Goal: Information Seeking & Learning: Find specific fact

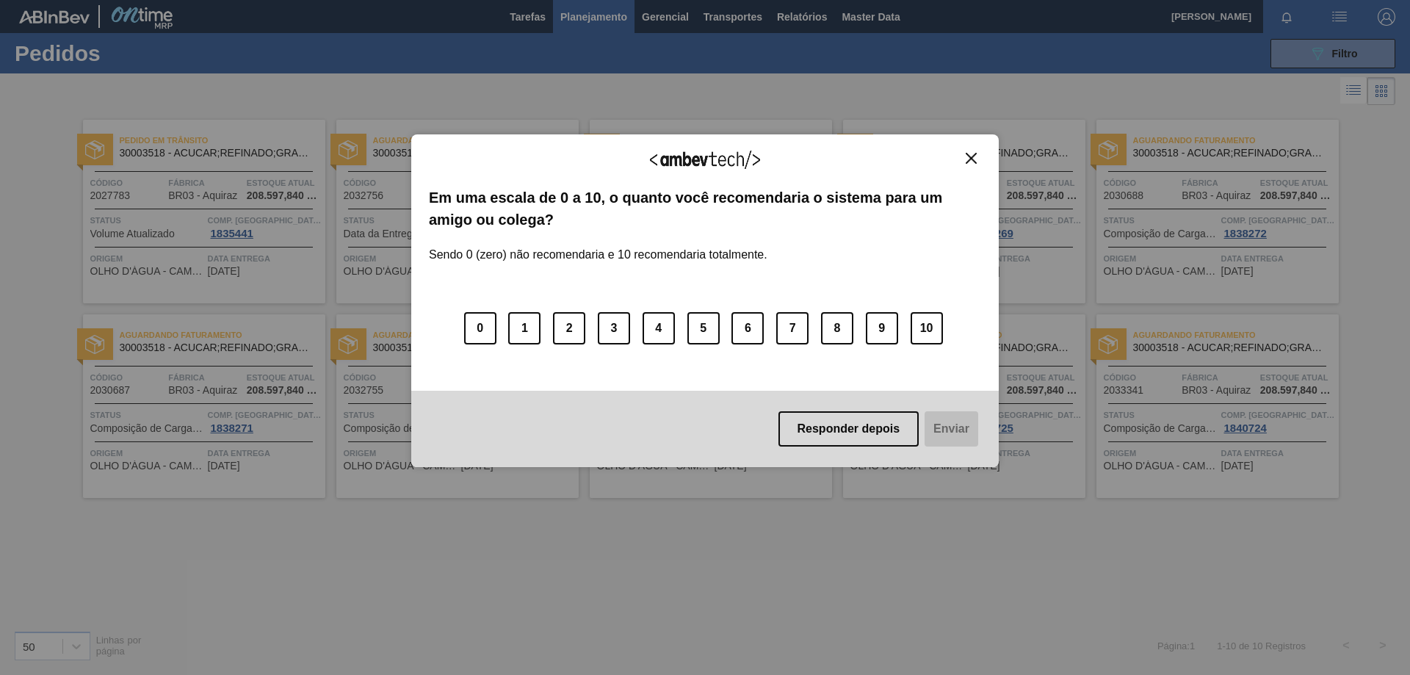
click at [973, 157] on img "Close" at bounding box center [970, 158] width 11 height 11
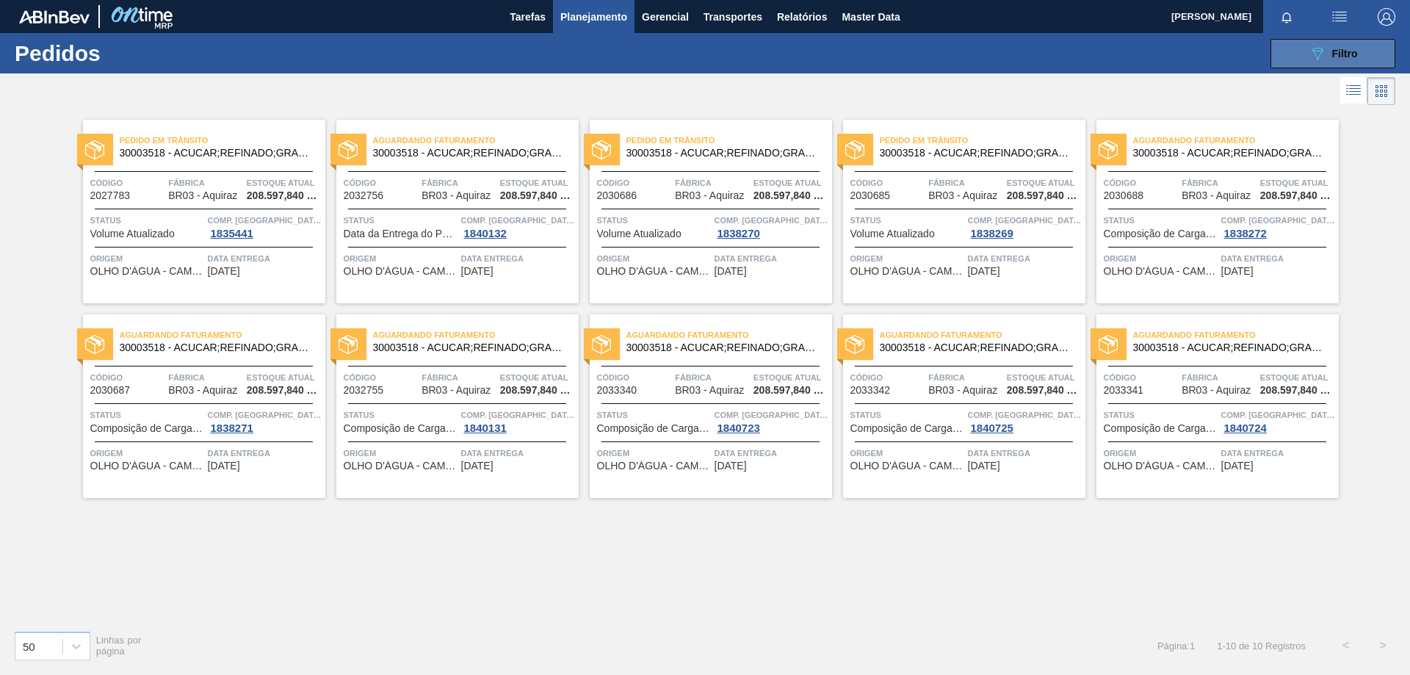
click at [1310, 46] on icon "089F7B8B-B2A5-4AFE-B5C0-19BA573D28AC" at bounding box center [1317, 54] width 18 height 18
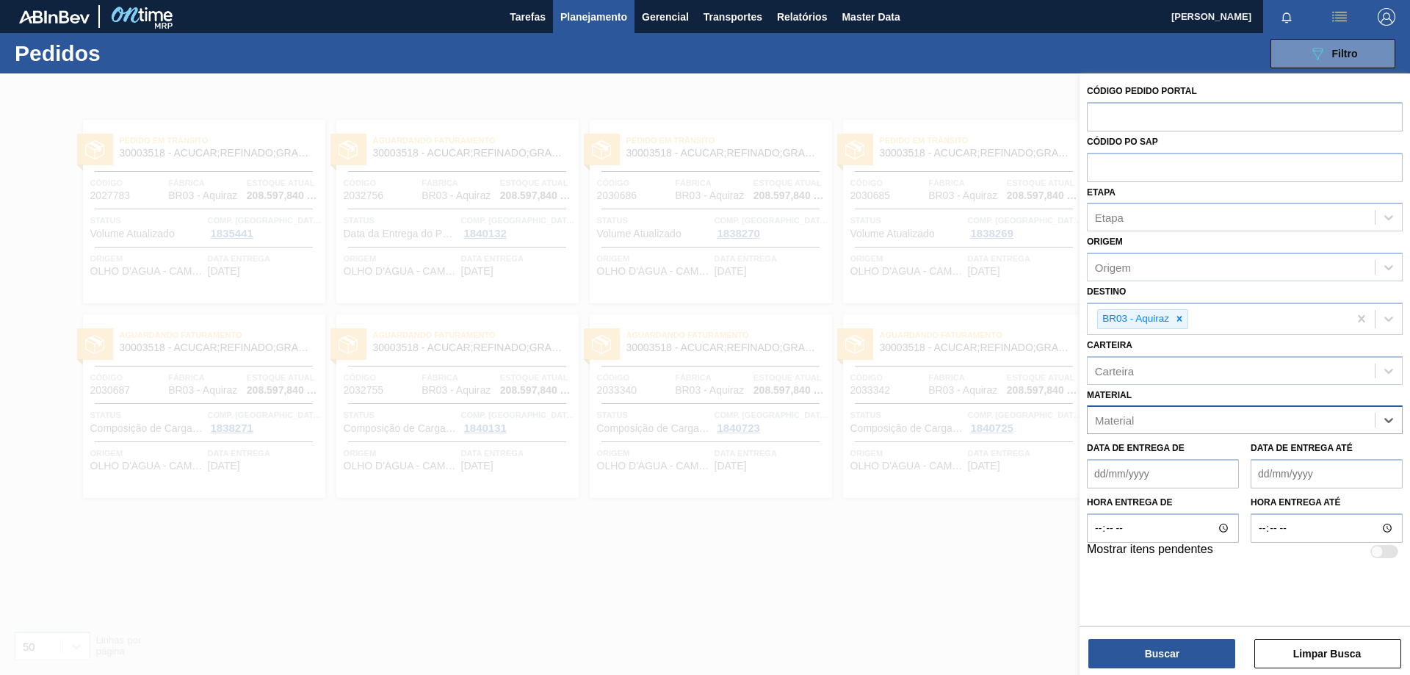
paste input "30008786"
type input "30008786"
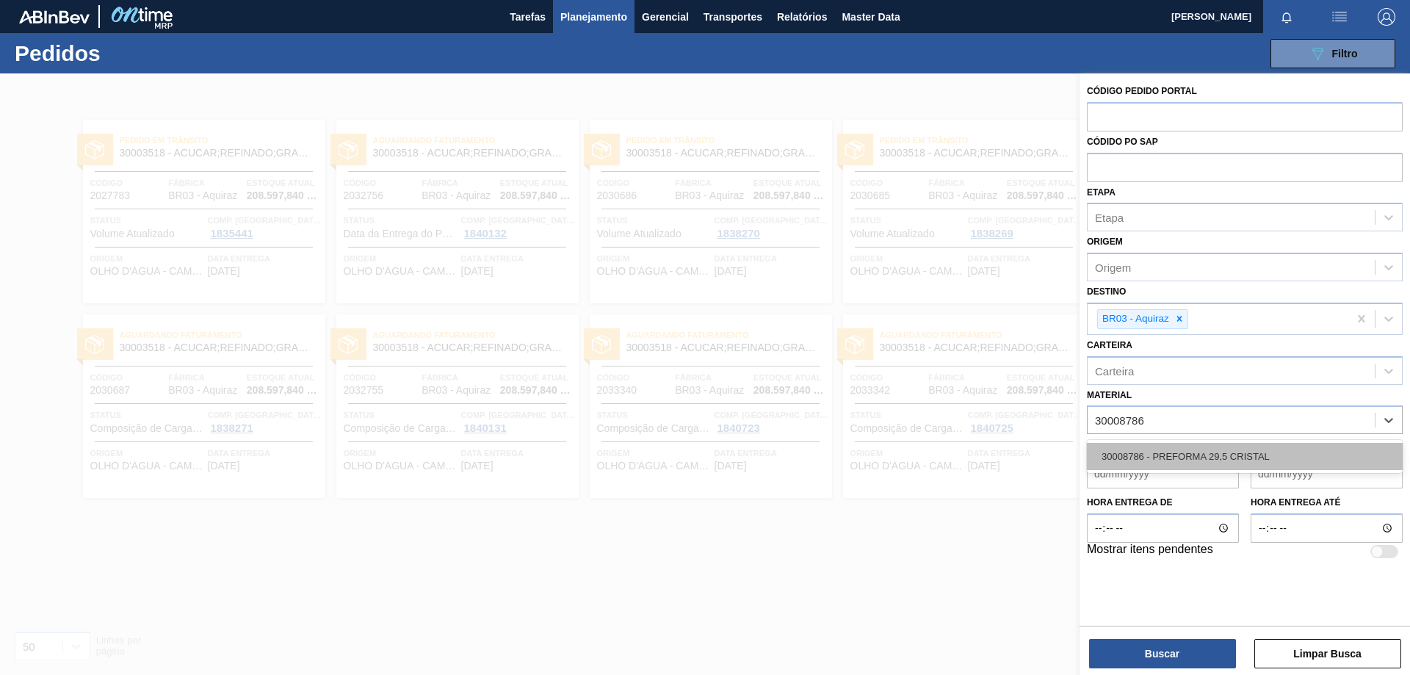
click at [1181, 448] on div "30008786 - PREFORMA 29,5 CRISTAL" at bounding box center [1245, 456] width 316 height 27
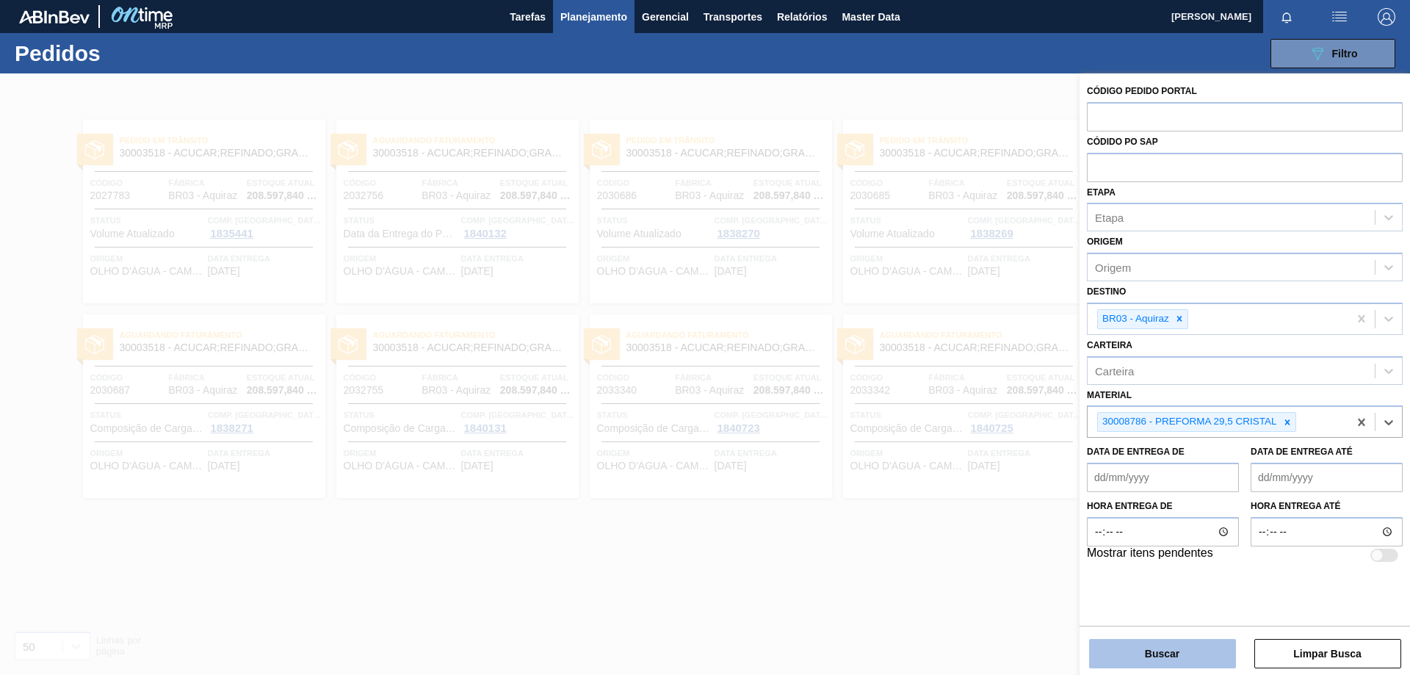
click at [1144, 649] on button "Buscar" at bounding box center [1162, 653] width 147 height 29
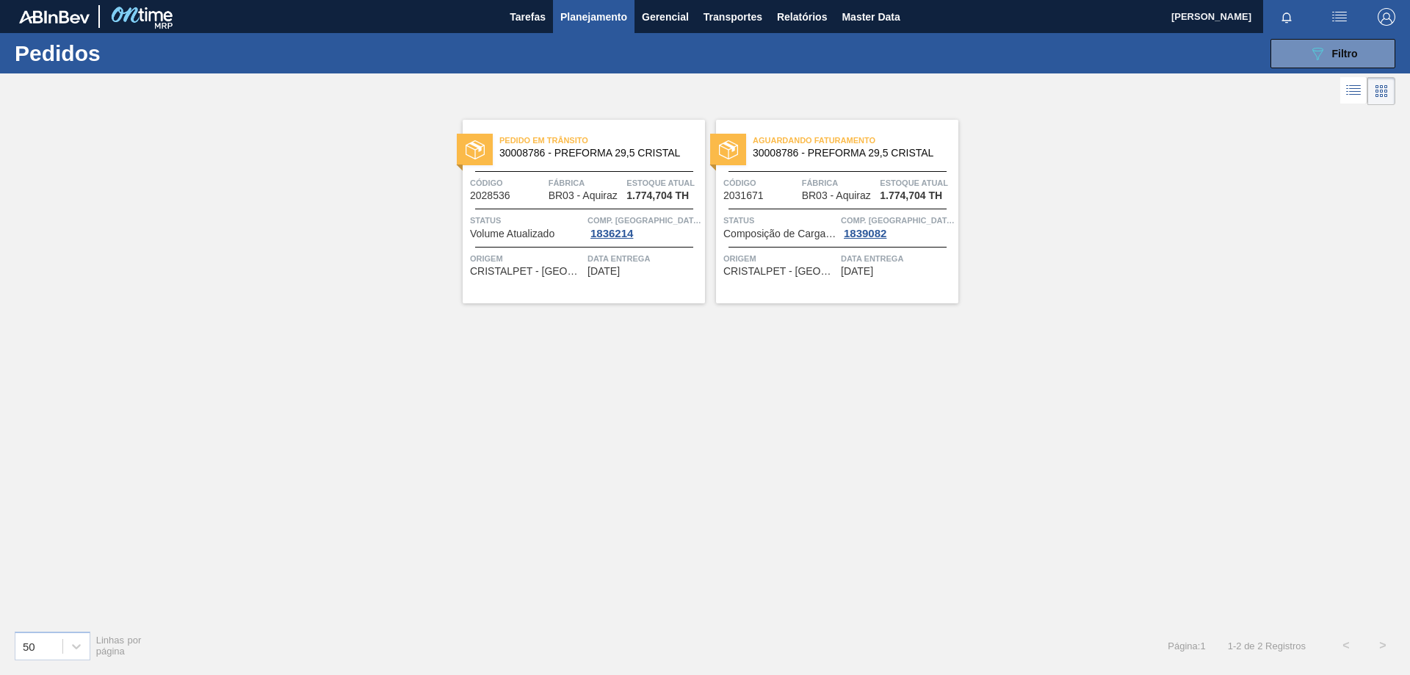
click at [570, 180] on span "Fábrica" at bounding box center [585, 182] width 75 height 15
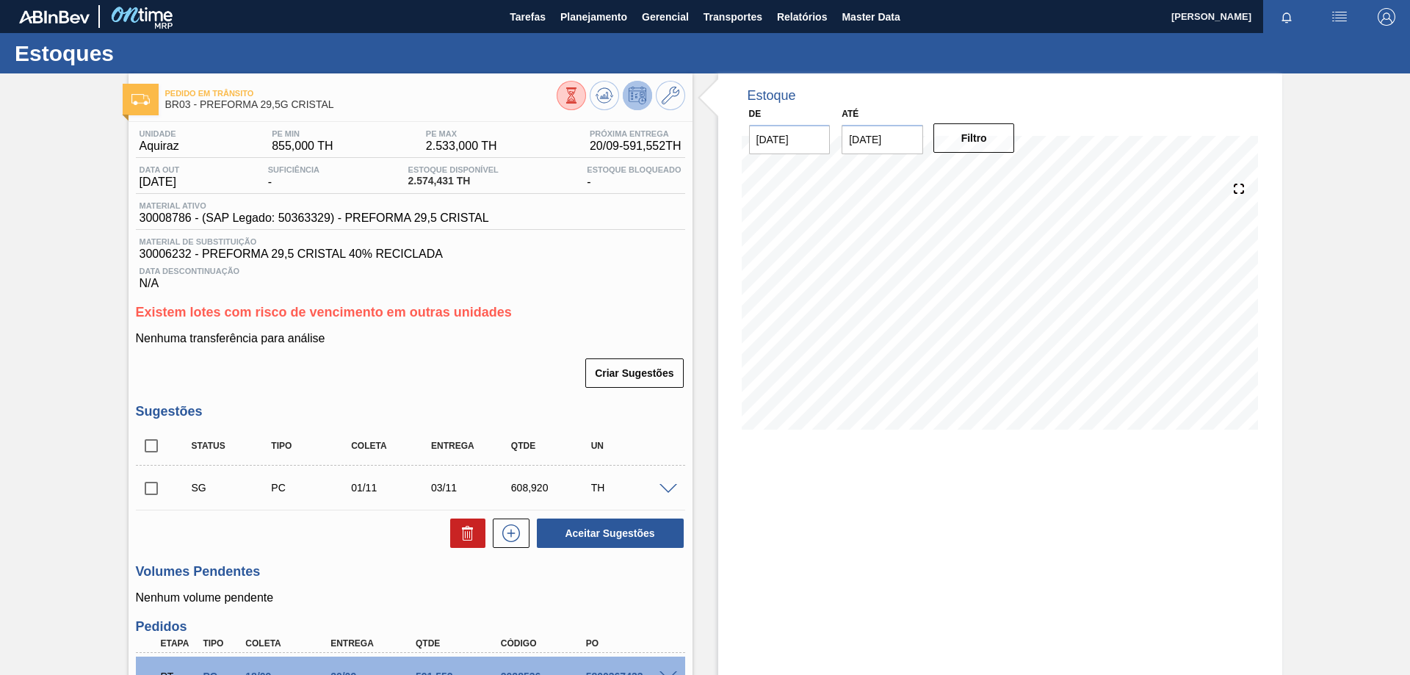
scroll to position [147, 0]
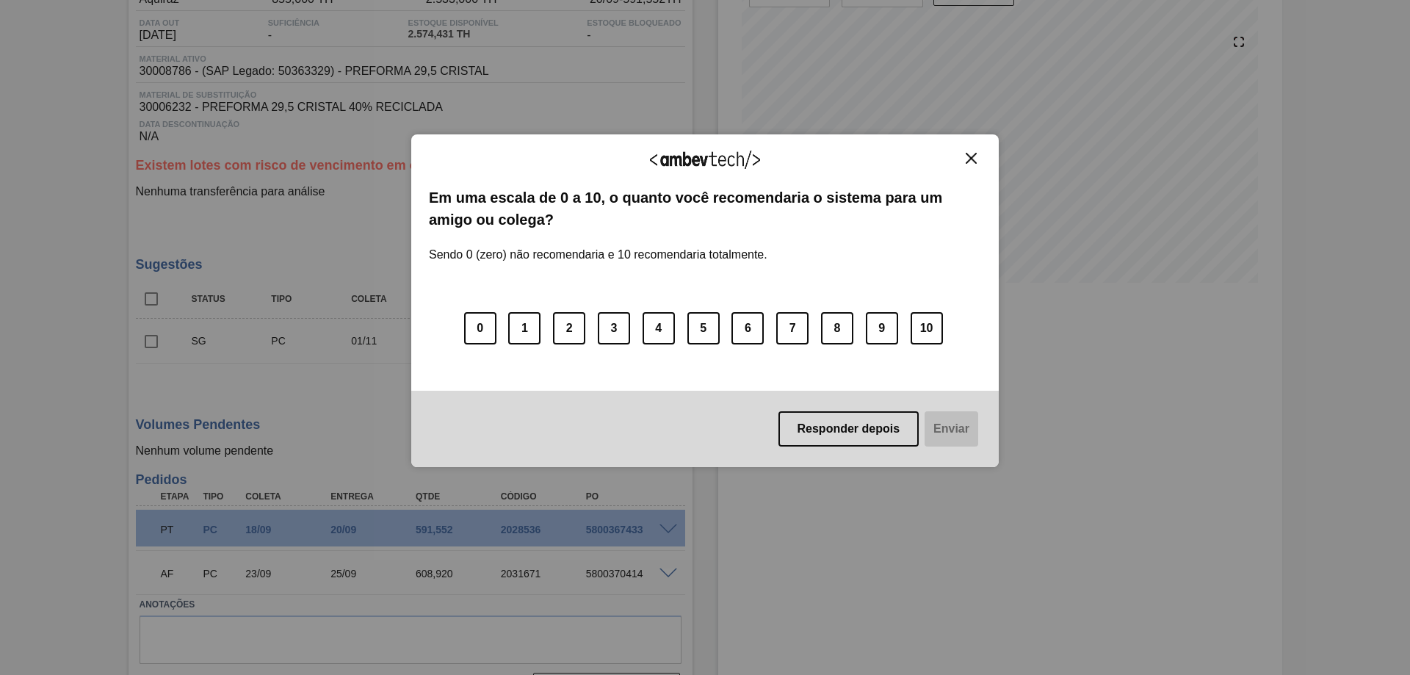
click at [976, 155] on button "Close" at bounding box center [971, 158] width 20 height 12
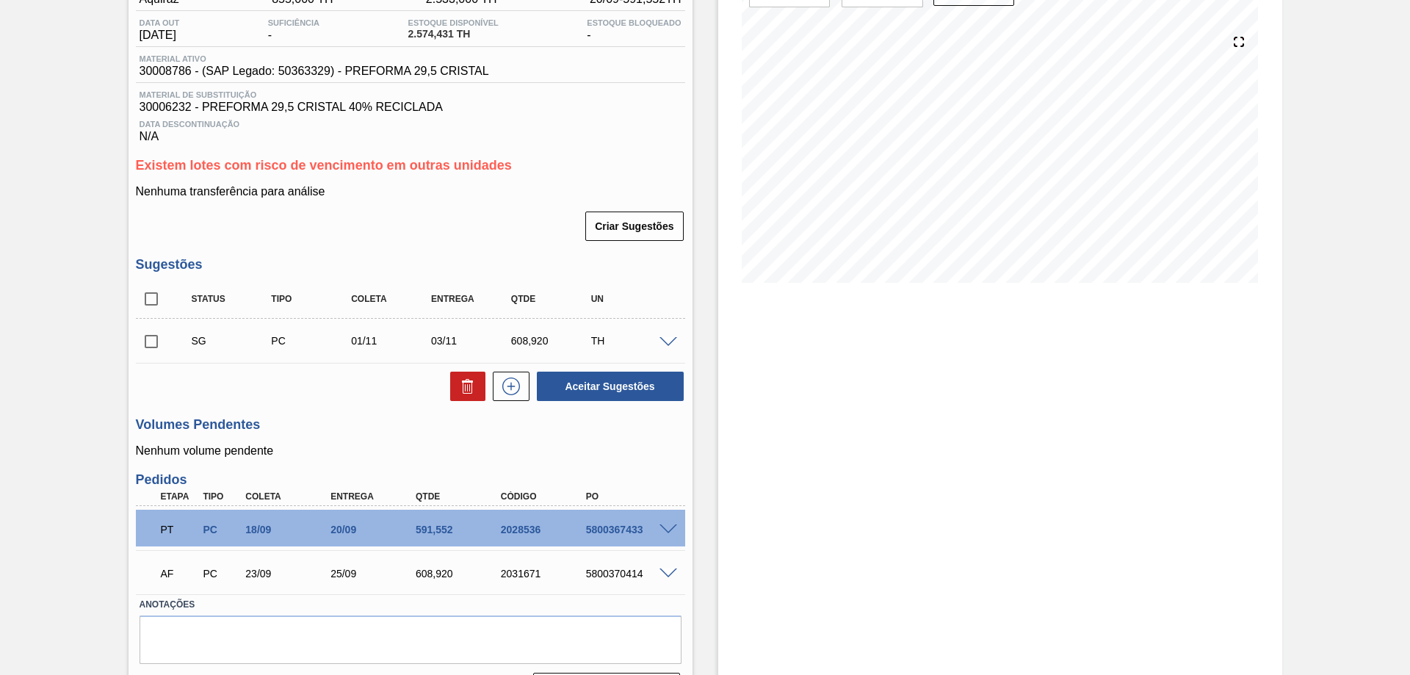
click at [668, 526] on span at bounding box center [668, 529] width 18 height 11
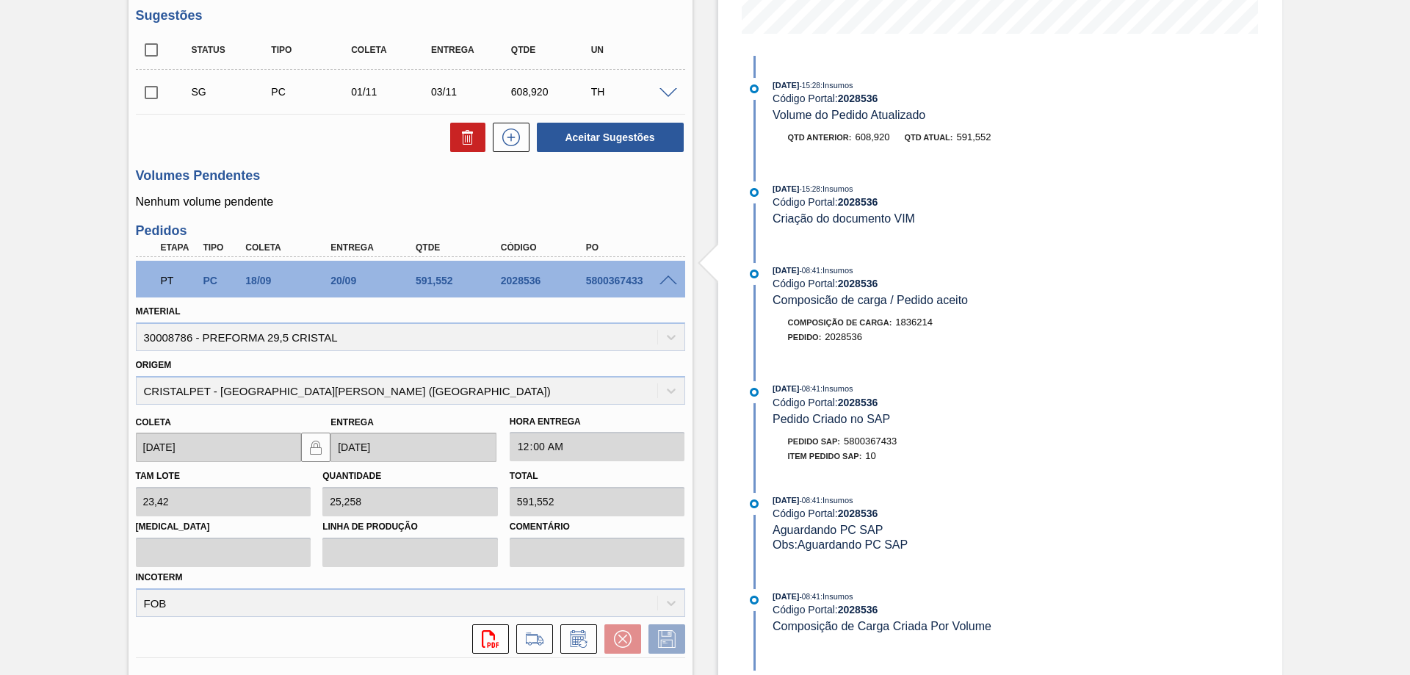
scroll to position [175, 0]
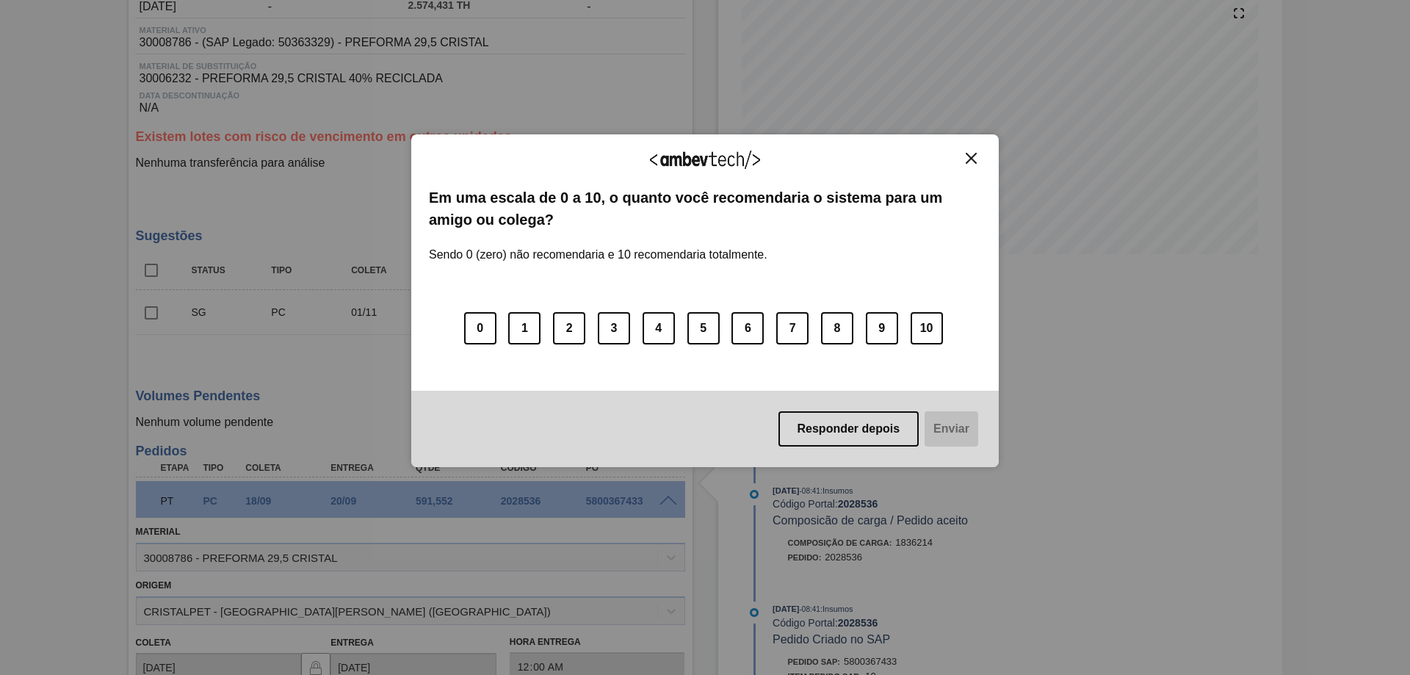
click at [965, 162] on img "Close" at bounding box center [970, 158] width 11 height 11
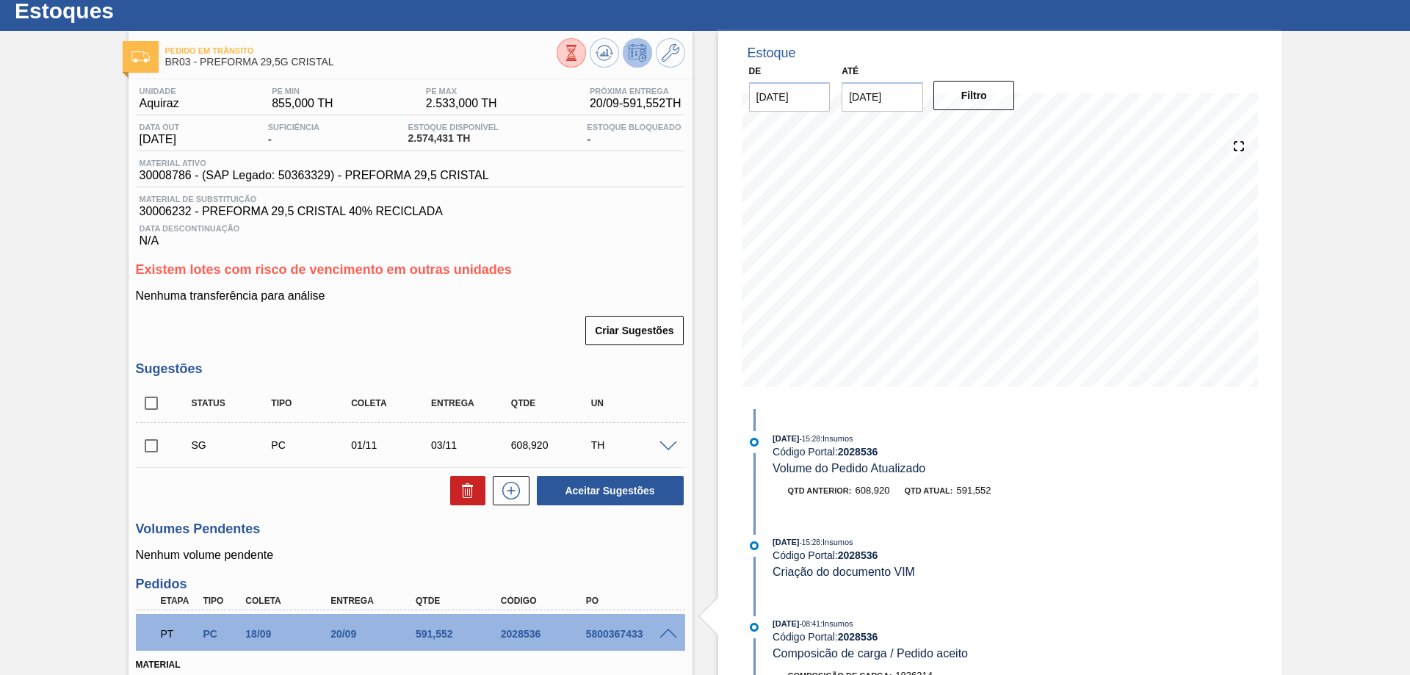
scroll to position [0, 0]
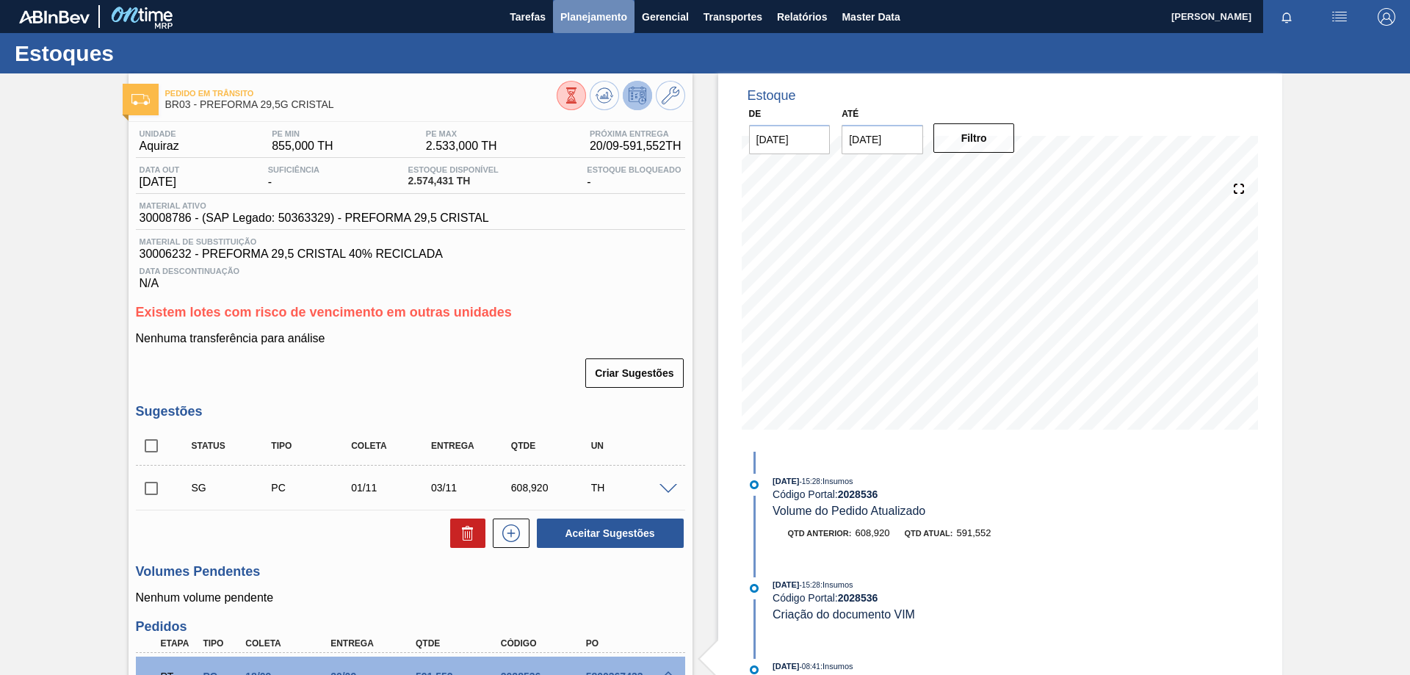
click at [586, 21] on span "Planejamento" at bounding box center [593, 17] width 67 height 18
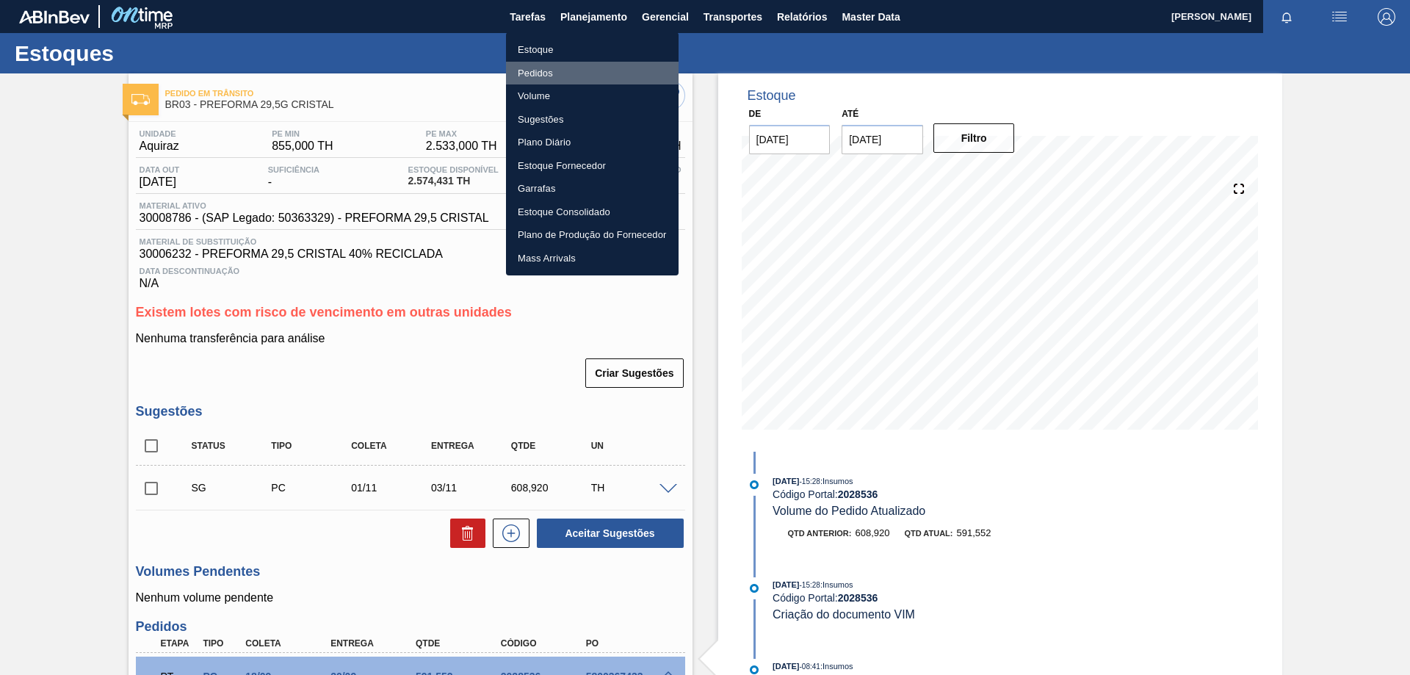
click at [586, 73] on li "Pedidos" at bounding box center [592, 73] width 173 height 23
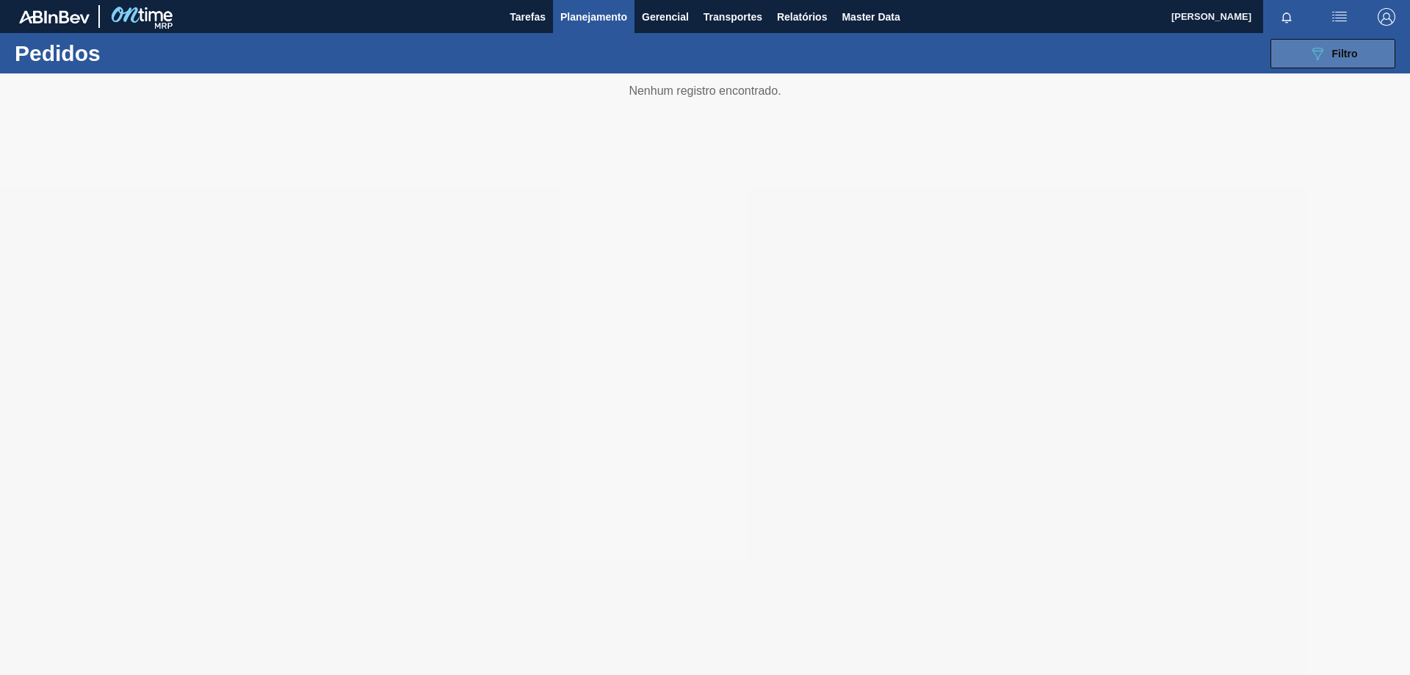
click at [1326, 59] on div "089F7B8B-B2A5-4AFE-B5C0-19BA573D28AC Filtro" at bounding box center [1332, 54] width 49 height 18
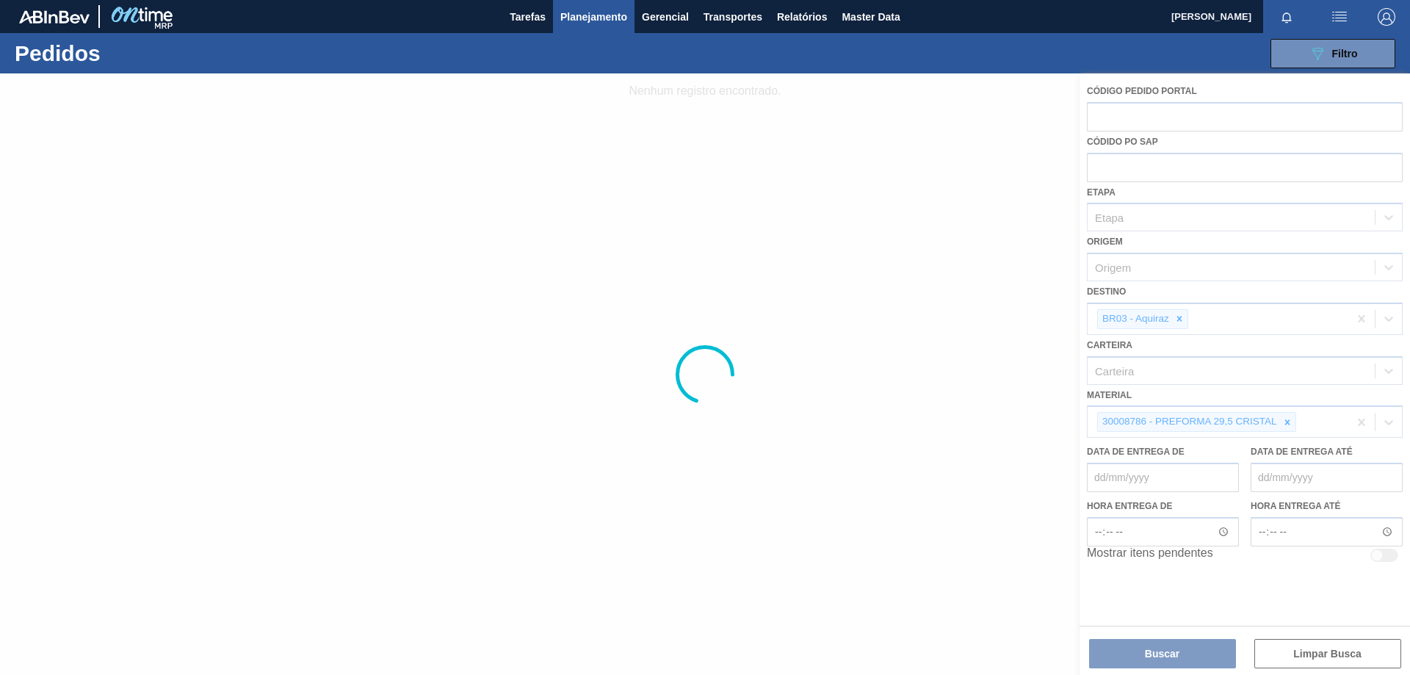
click at [1288, 424] on div at bounding box center [705, 373] width 1410 height 601
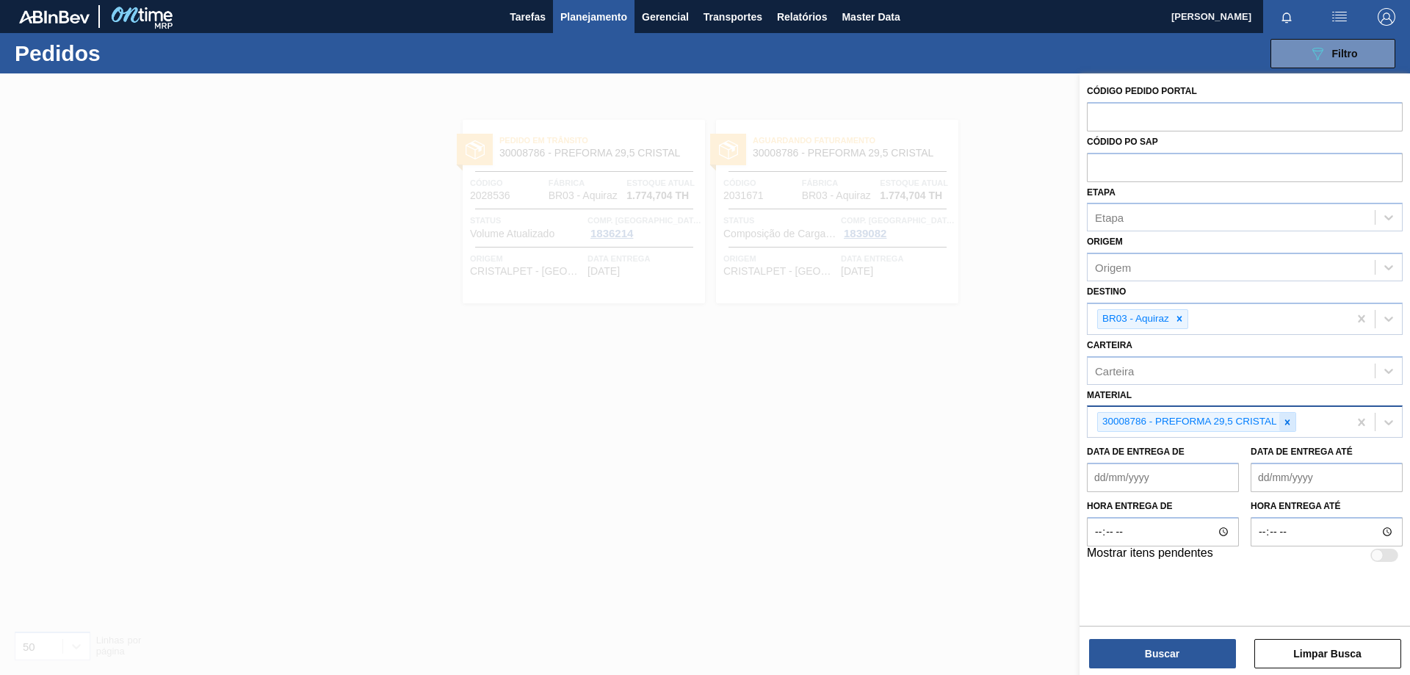
click at [1284, 421] on icon at bounding box center [1287, 422] width 10 height 10
paste input "20004787"
type input "20004787"
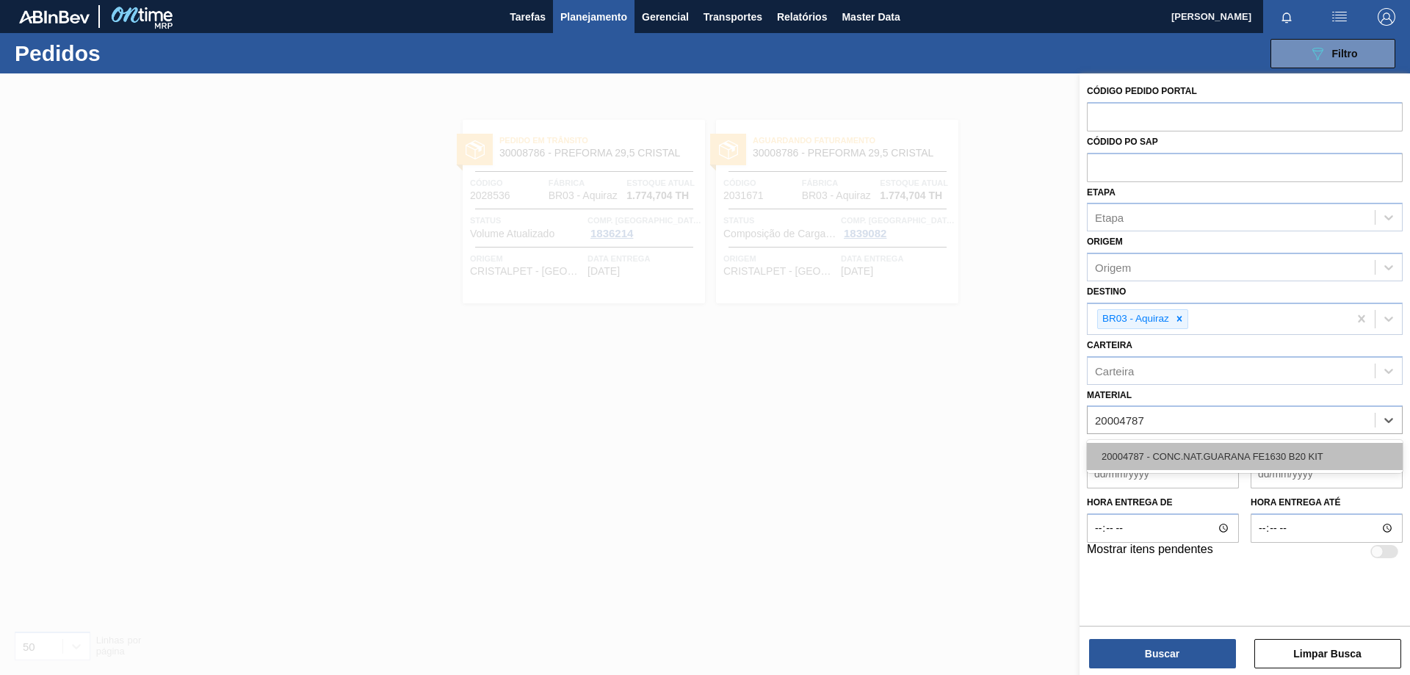
click at [1268, 452] on div "20004787 - CONC.NAT.GUARANA FE1630 B20 KIT" at bounding box center [1245, 456] width 316 height 27
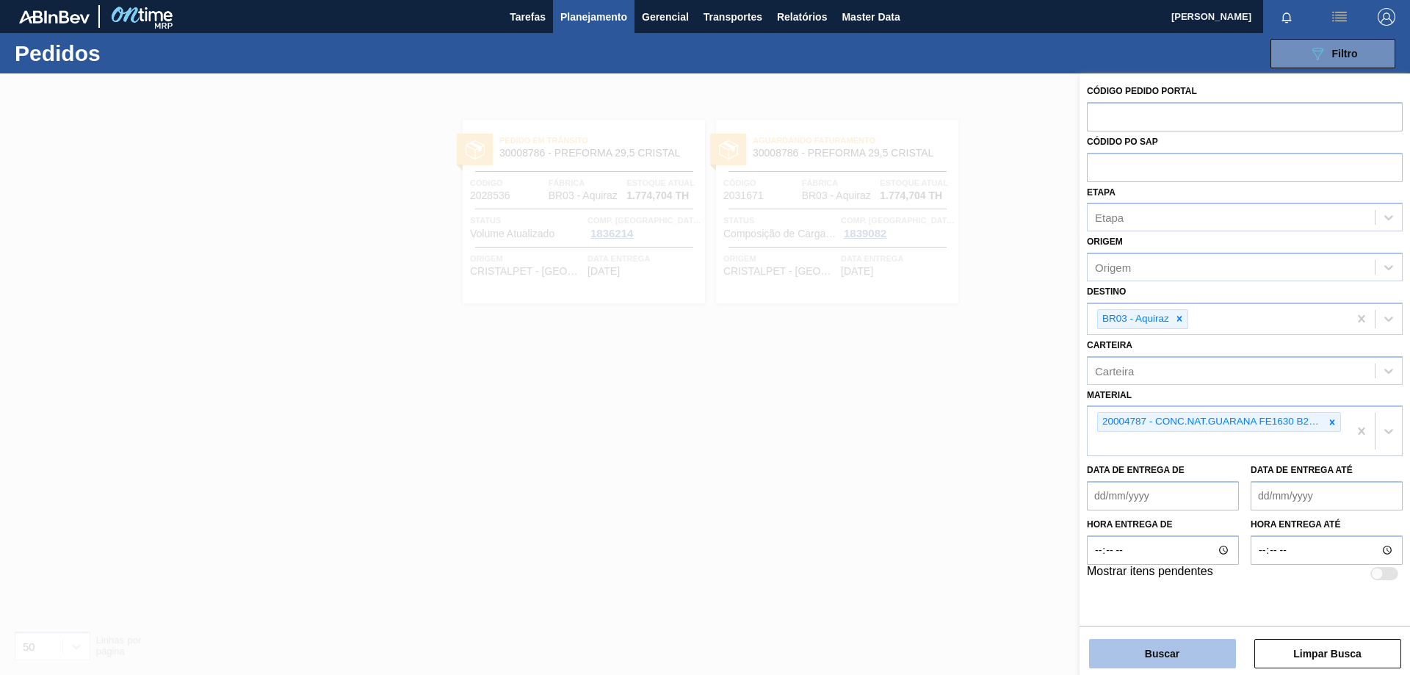
click at [1186, 653] on button "Buscar" at bounding box center [1162, 653] width 147 height 29
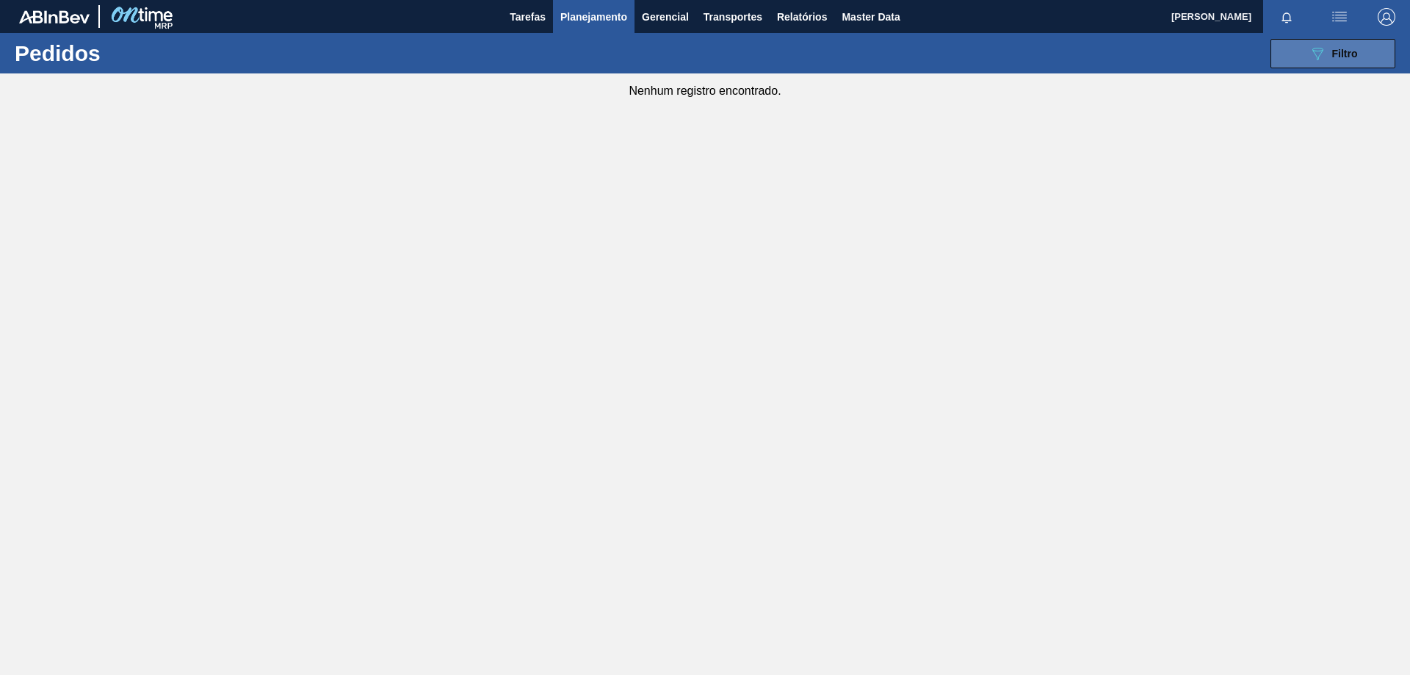
click at [1327, 65] on button "089F7B8B-B2A5-4AFE-B5C0-19BA573D28AC Filtro" at bounding box center [1332, 53] width 125 height 29
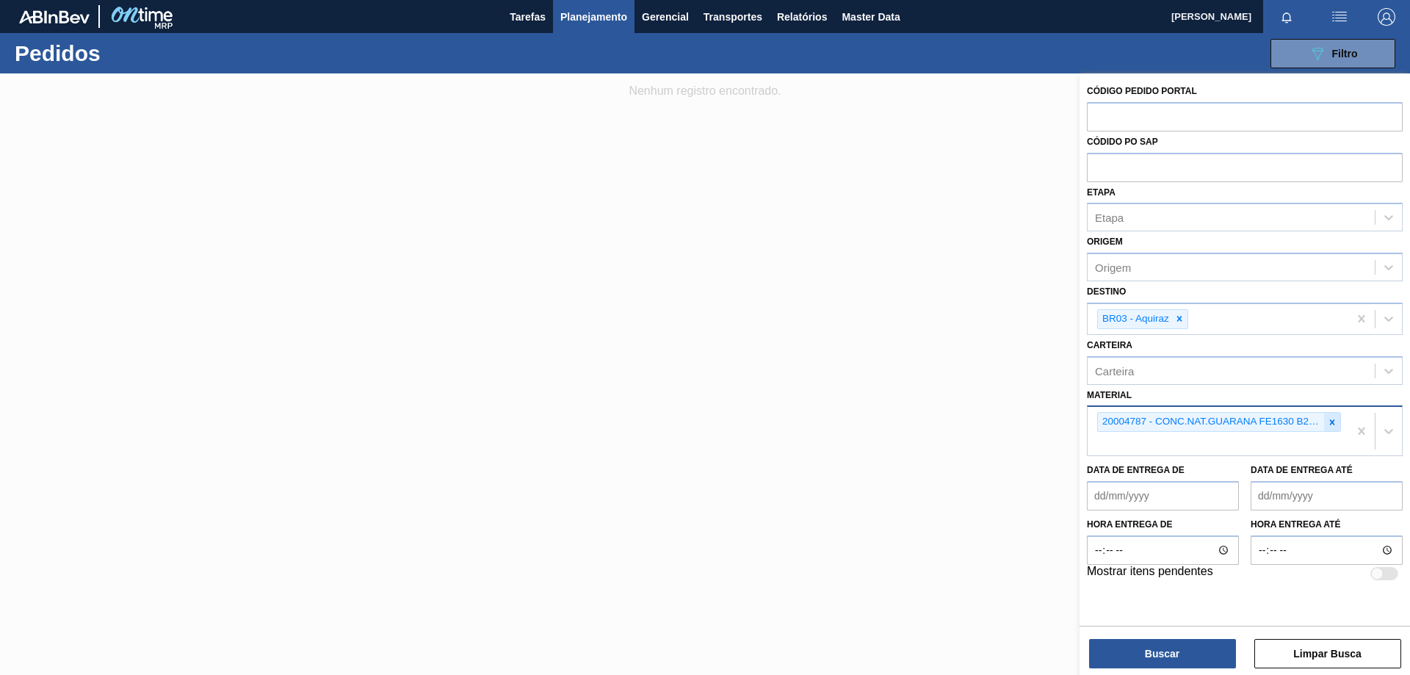
click at [1332, 423] on icon at bounding box center [1332, 421] width 5 height 5
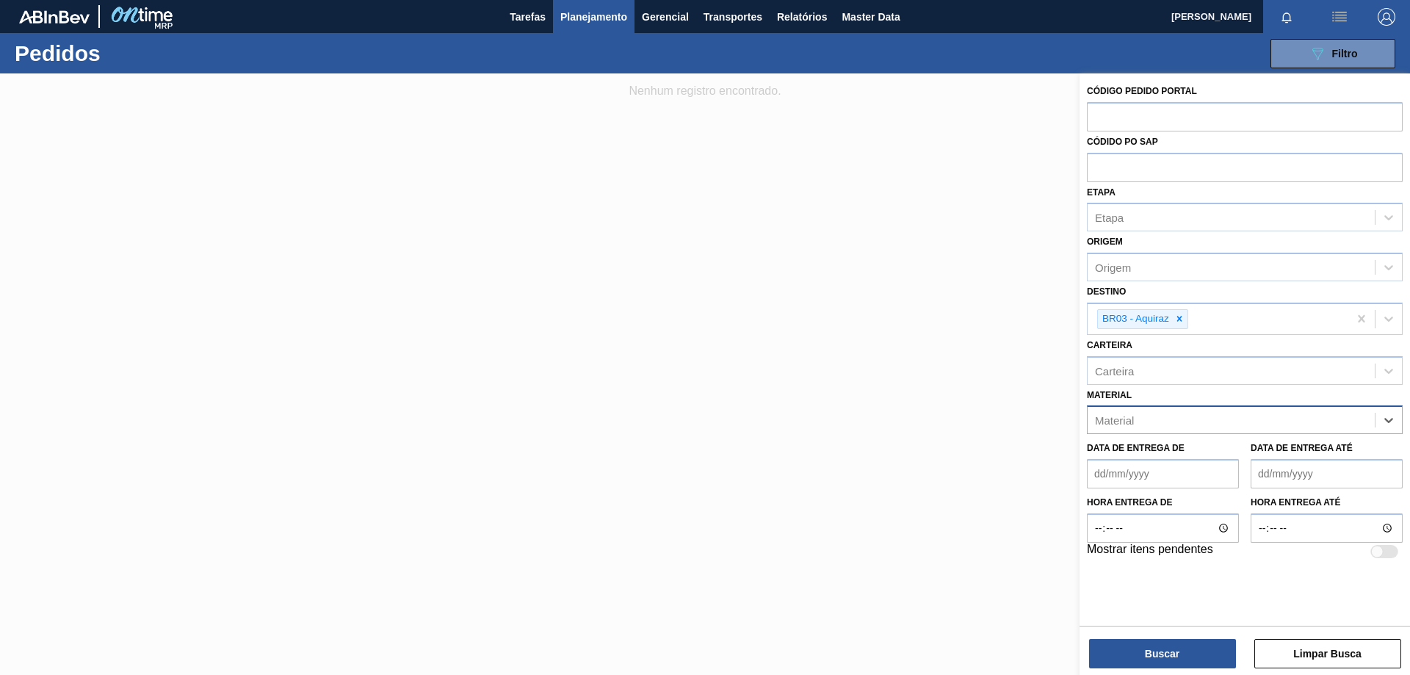
paste input "30003581"
type input "30003581"
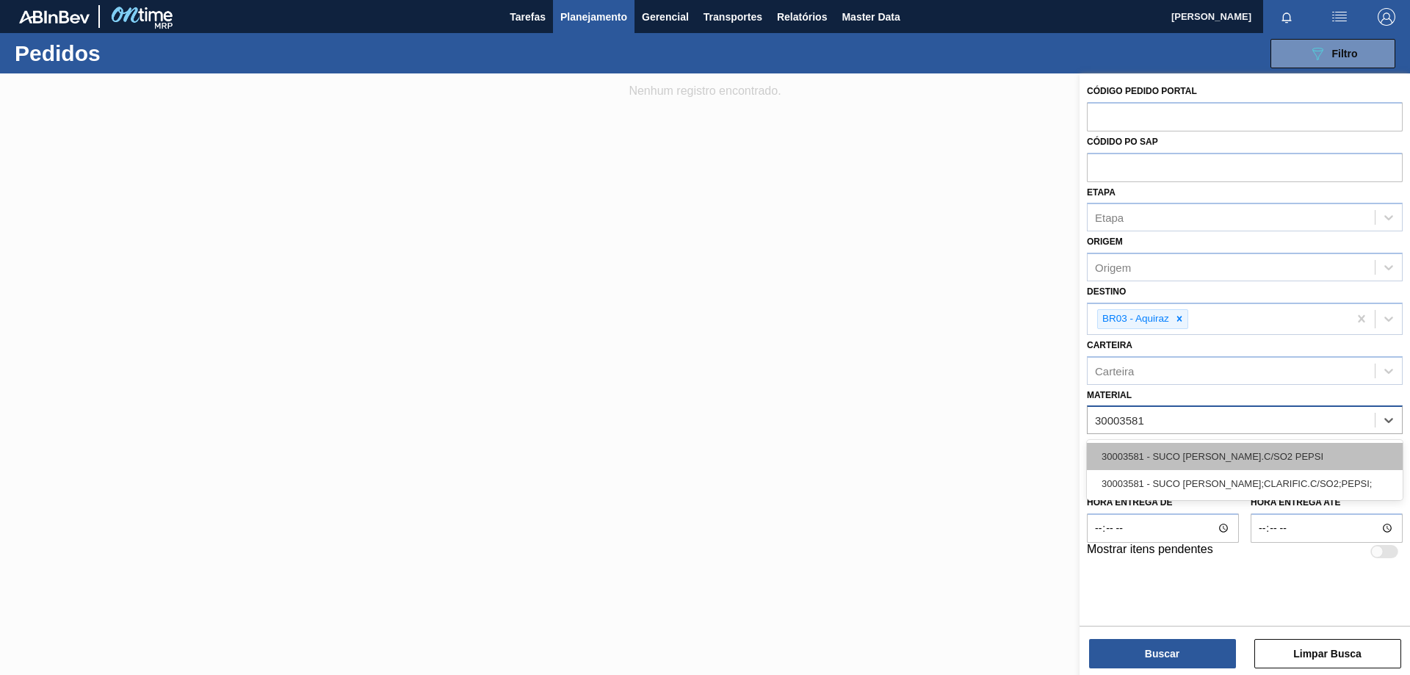
click at [1273, 455] on div "30003581 - SUCO [PERSON_NAME].C/SO2 PEPSI" at bounding box center [1245, 456] width 316 height 27
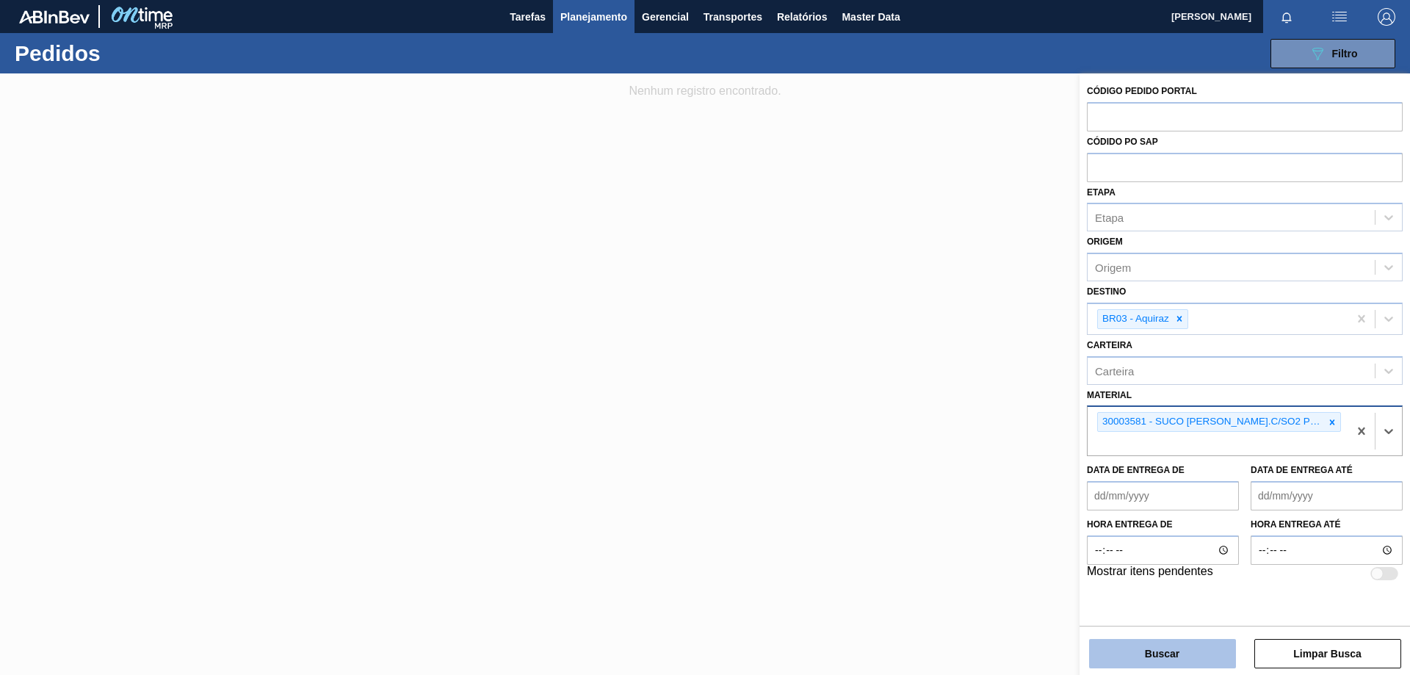
click at [1192, 647] on button "Buscar" at bounding box center [1162, 653] width 147 height 29
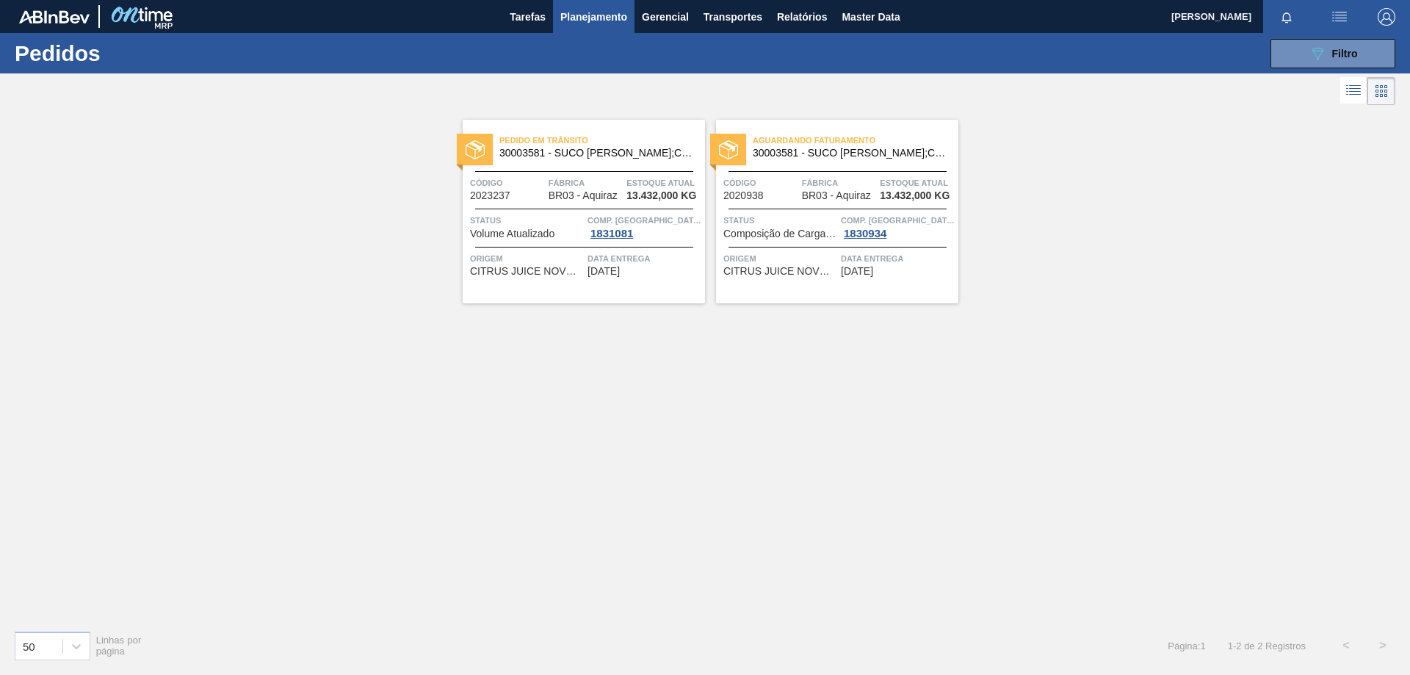
click at [612, 152] on span "30003581 - SUCO [PERSON_NAME];CLARIFIC.C/SO2;PEPSI;" at bounding box center [596, 153] width 194 height 11
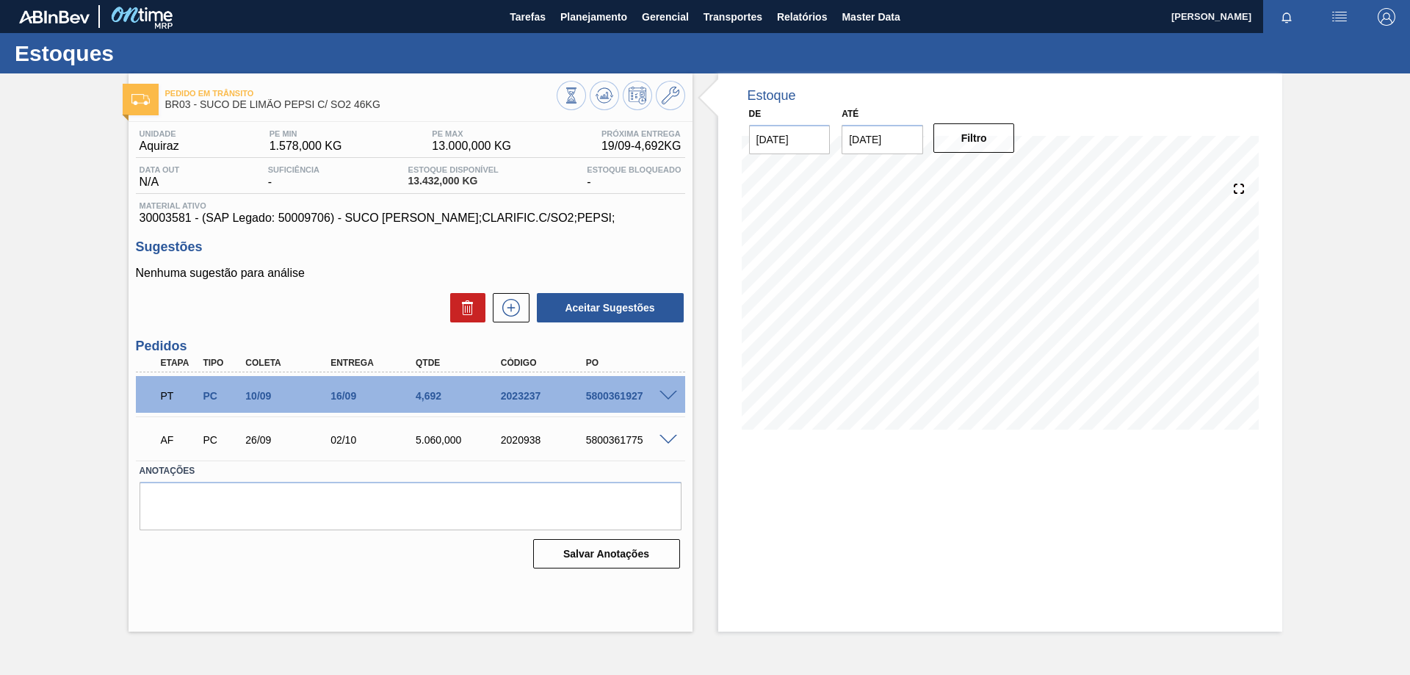
click at [664, 391] on span at bounding box center [668, 396] width 18 height 11
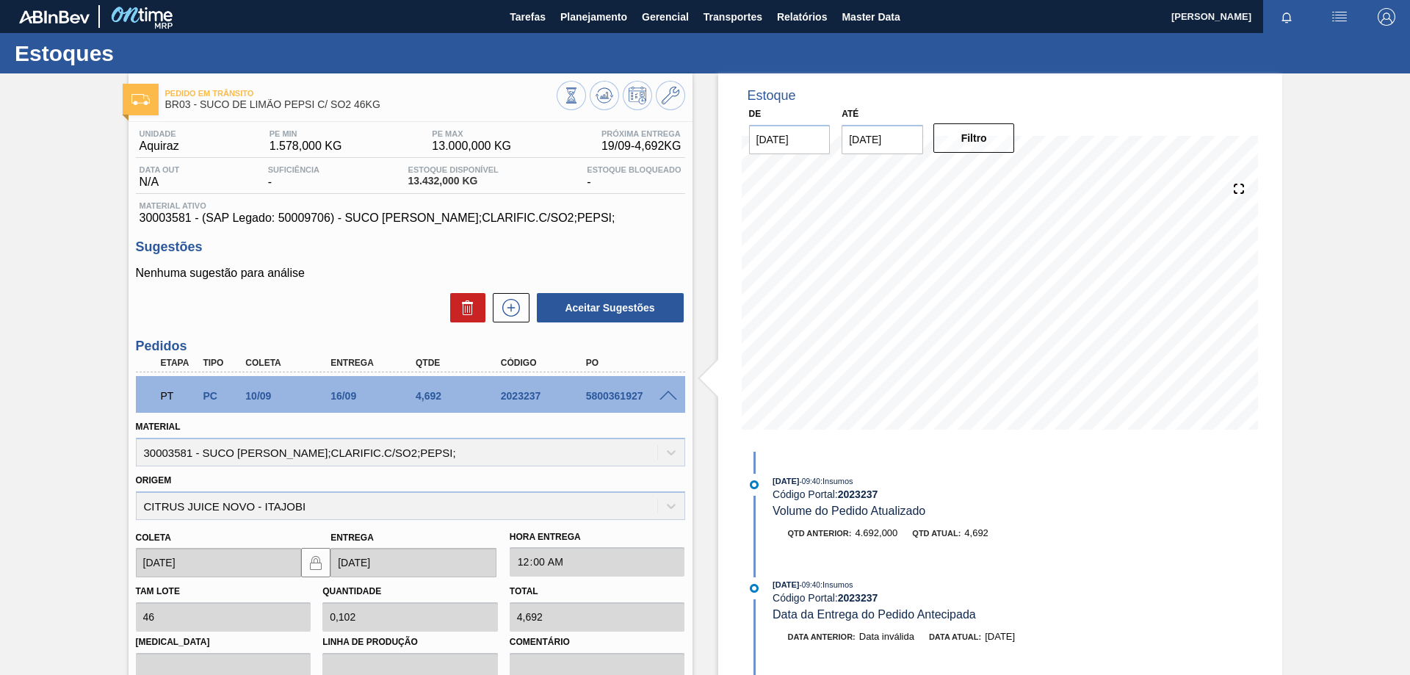
click at [598, 394] on div "5800361927" at bounding box center [629, 396] width 95 height 12
copy div "5800361927"
click at [162, 215] on span "30003581 - (SAP Legado: 50009706) - SUCO [PERSON_NAME];CLARIFIC.C/SO2;PEPSI;" at bounding box center [410, 217] width 542 height 13
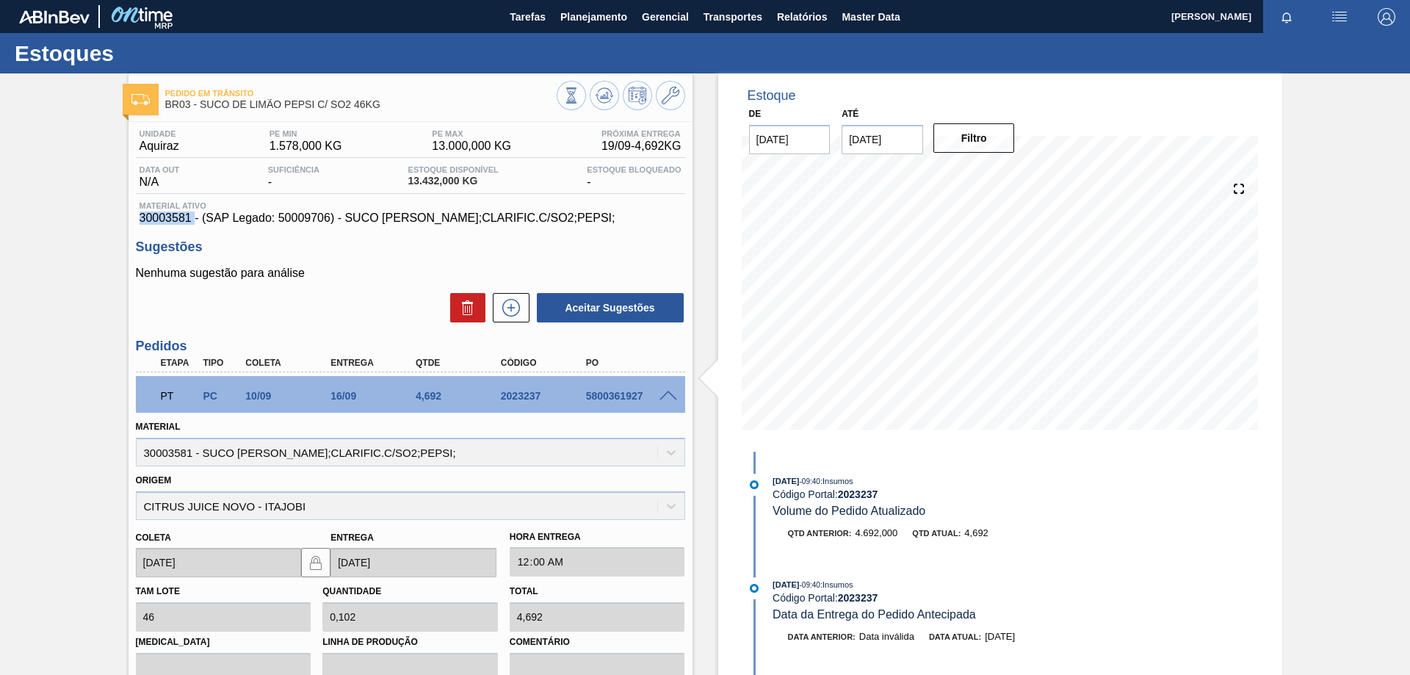
copy span "30003581"
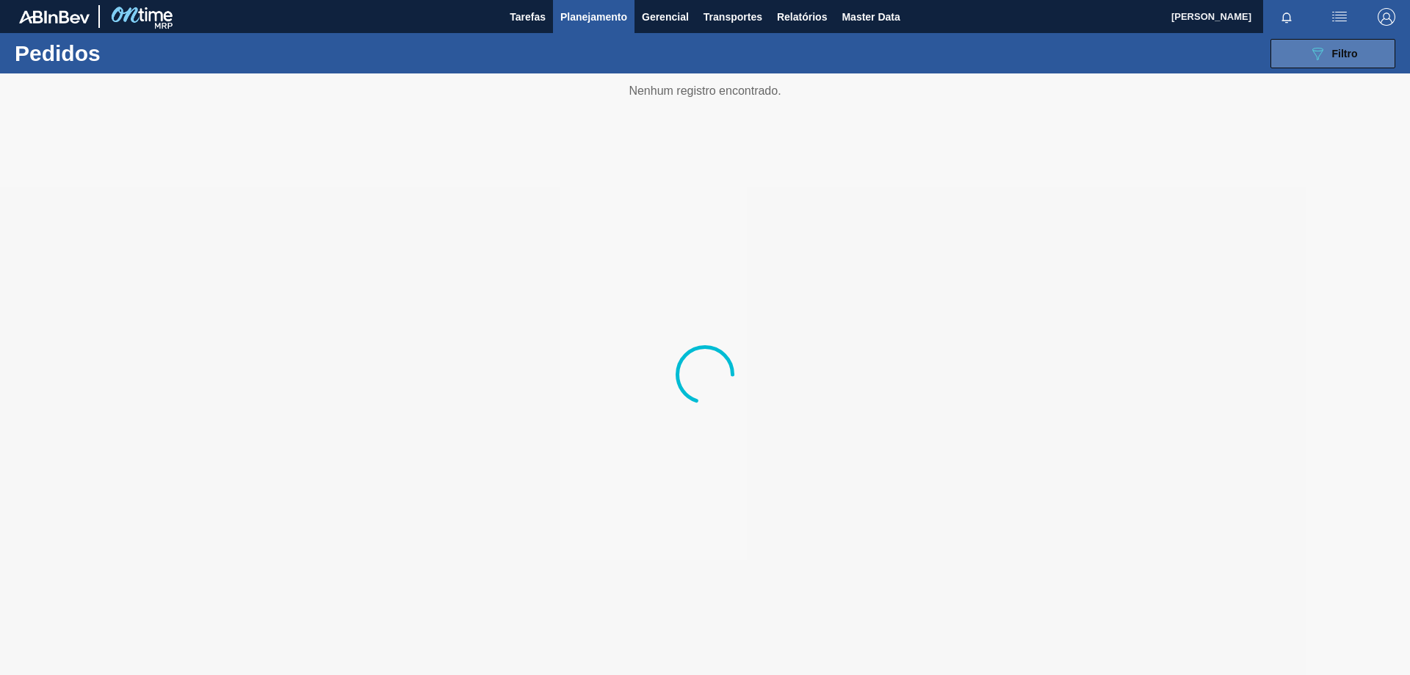
click at [1296, 57] on button "089F7B8B-B2A5-4AFE-B5C0-19BA573D28AC Filtro" at bounding box center [1332, 53] width 125 height 29
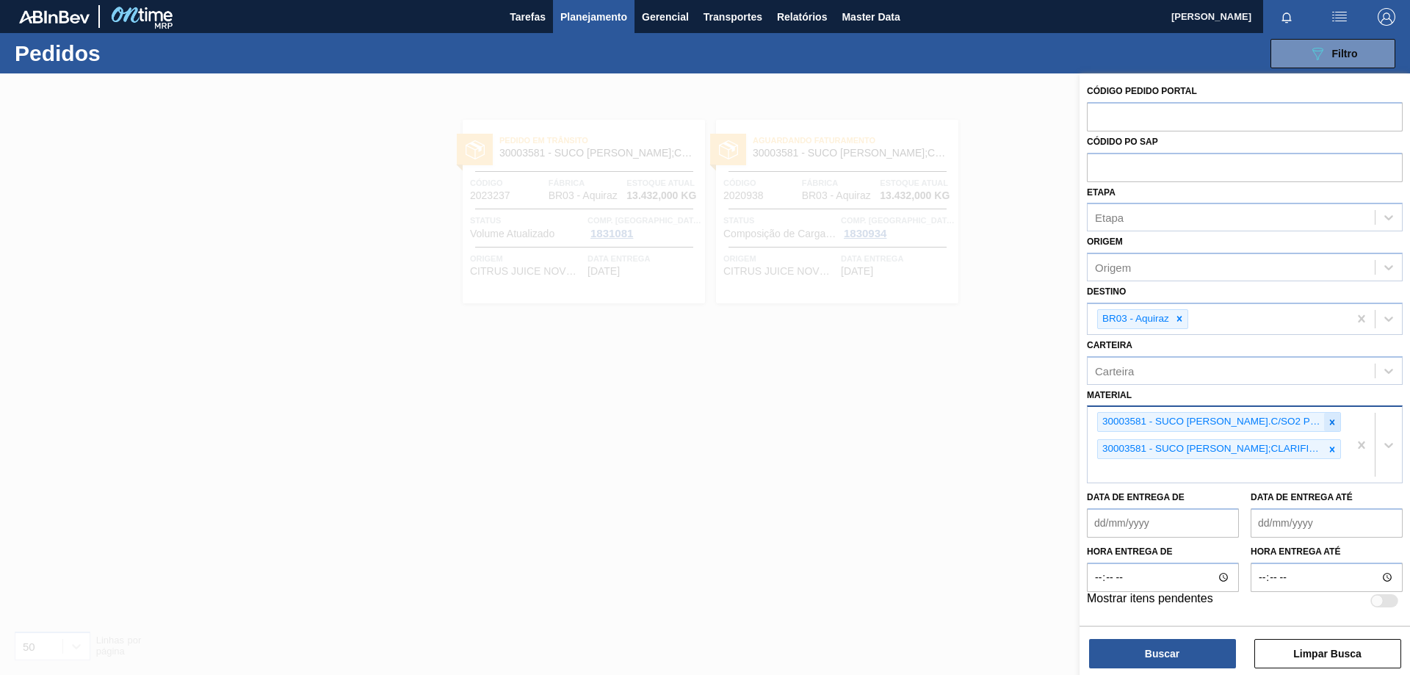
click at [1331, 420] on icon at bounding box center [1332, 422] width 10 height 10
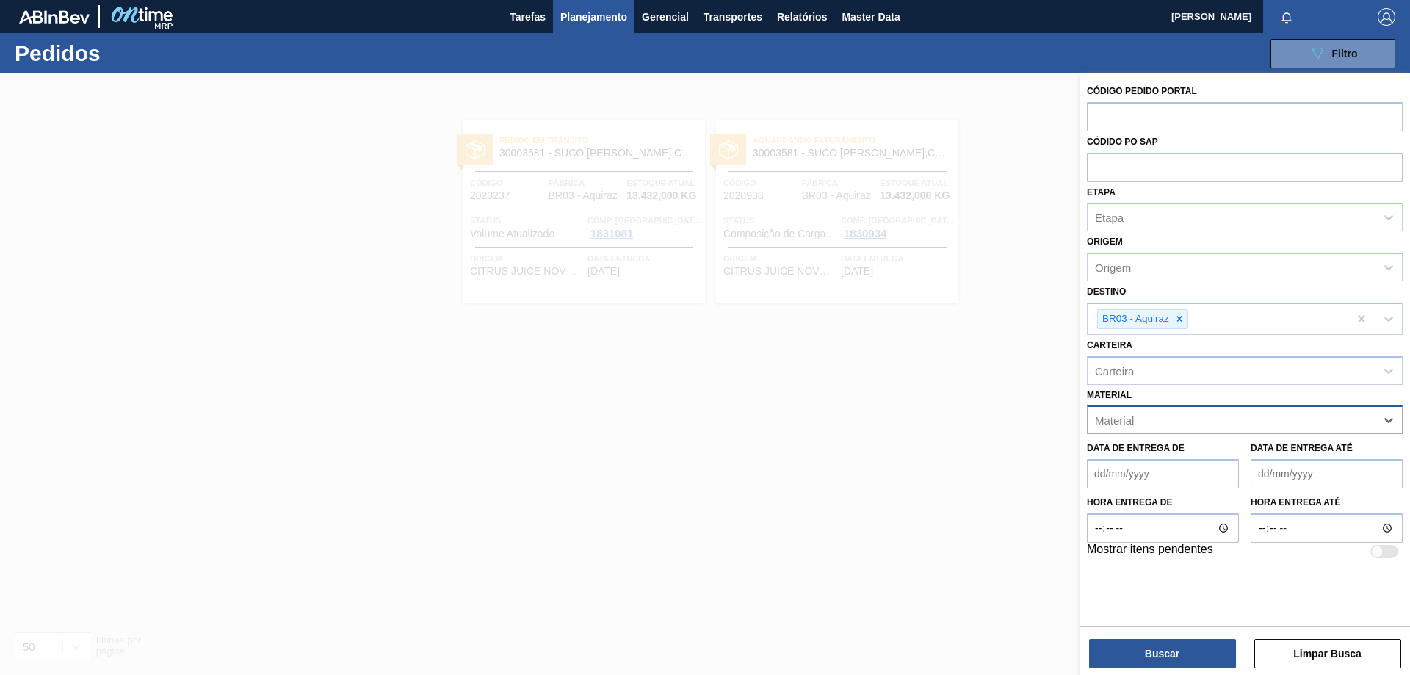
paste input "20000374"
type input "20000374"
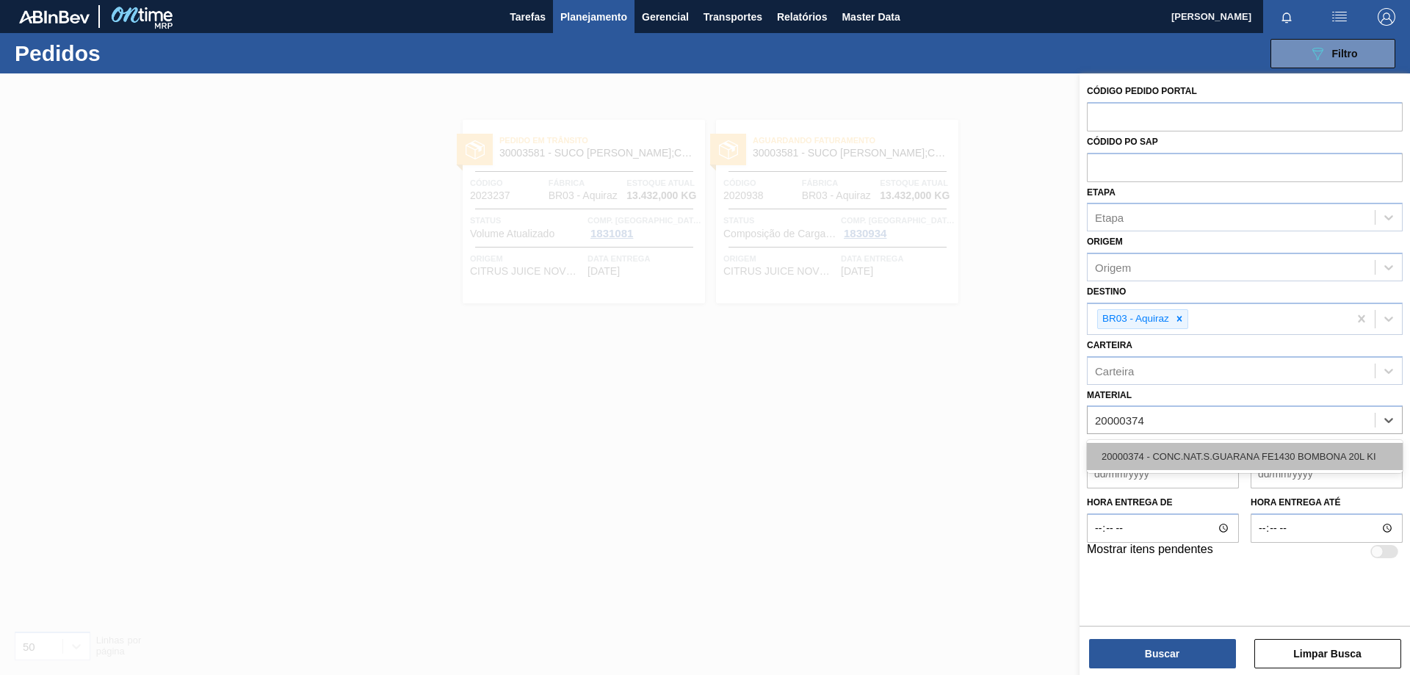
click at [1309, 457] on div "20000374 - CONC.NAT.S.GUARANA FE1430 BOMBONA 20L KI" at bounding box center [1245, 456] width 316 height 27
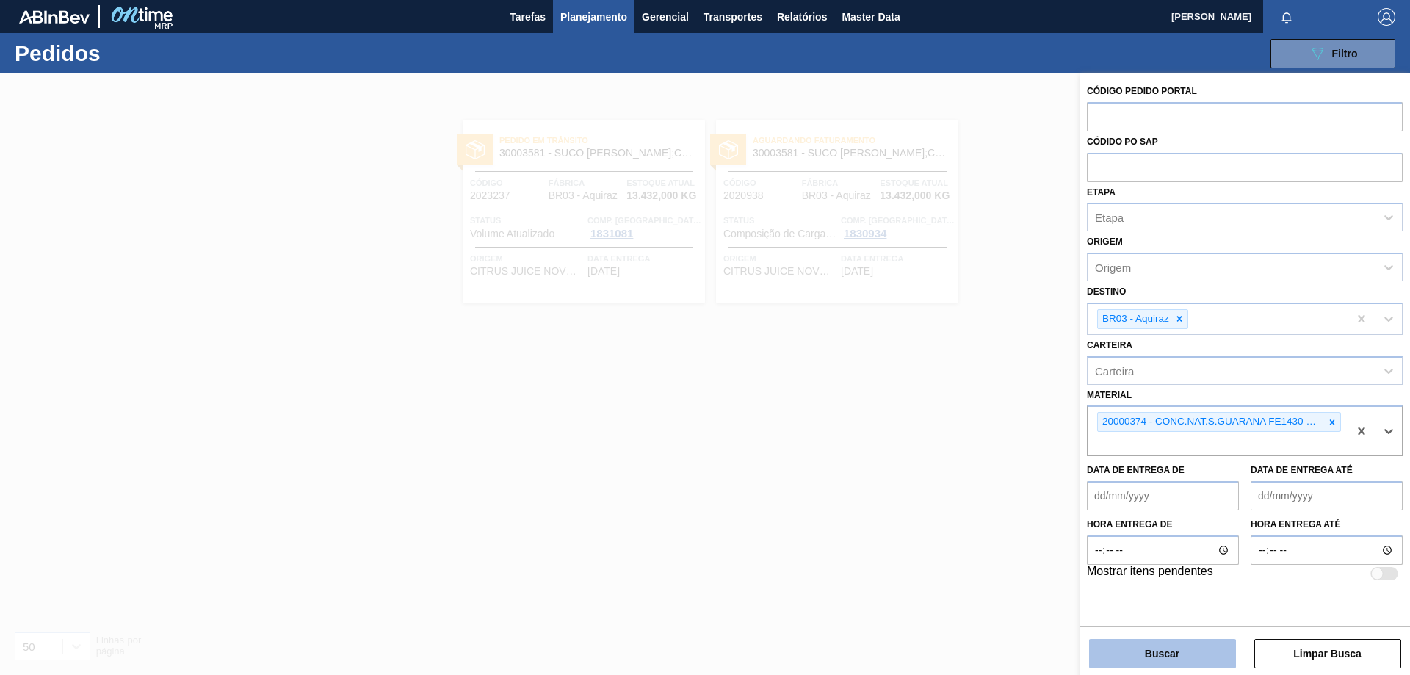
click at [1172, 650] on button "Buscar" at bounding box center [1162, 653] width 147 height 29
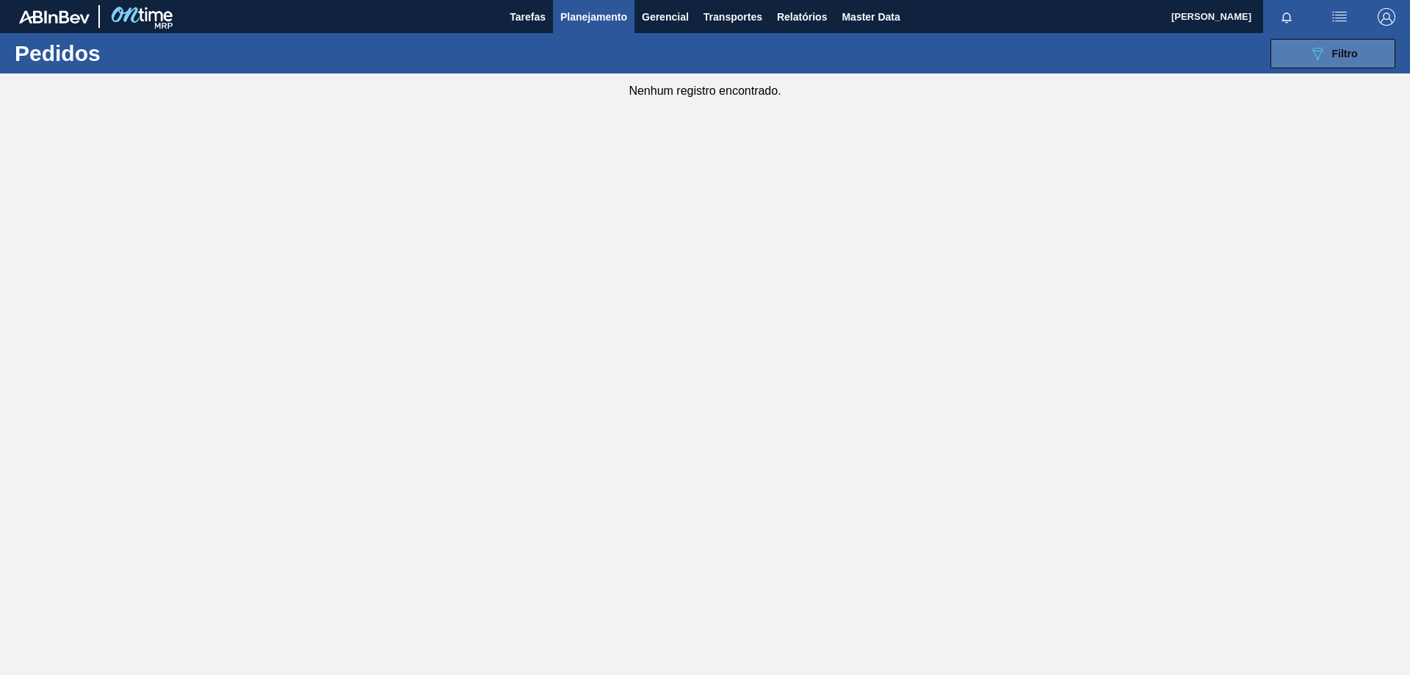
click at [1355, 55] on span "Filtro" at bounding box center [1345, 54] width 26 height 12
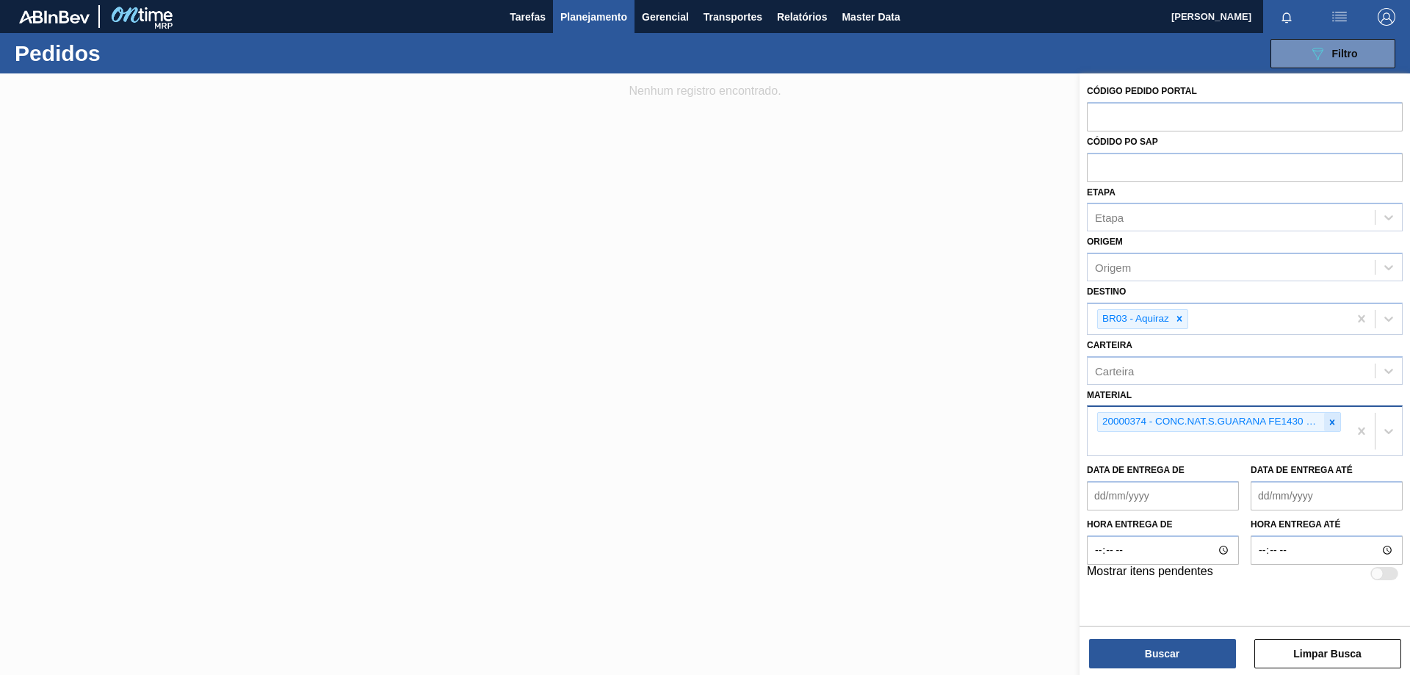
click at [1333, 424] on icon at bounding box center [1332, 421] width 5 height 5
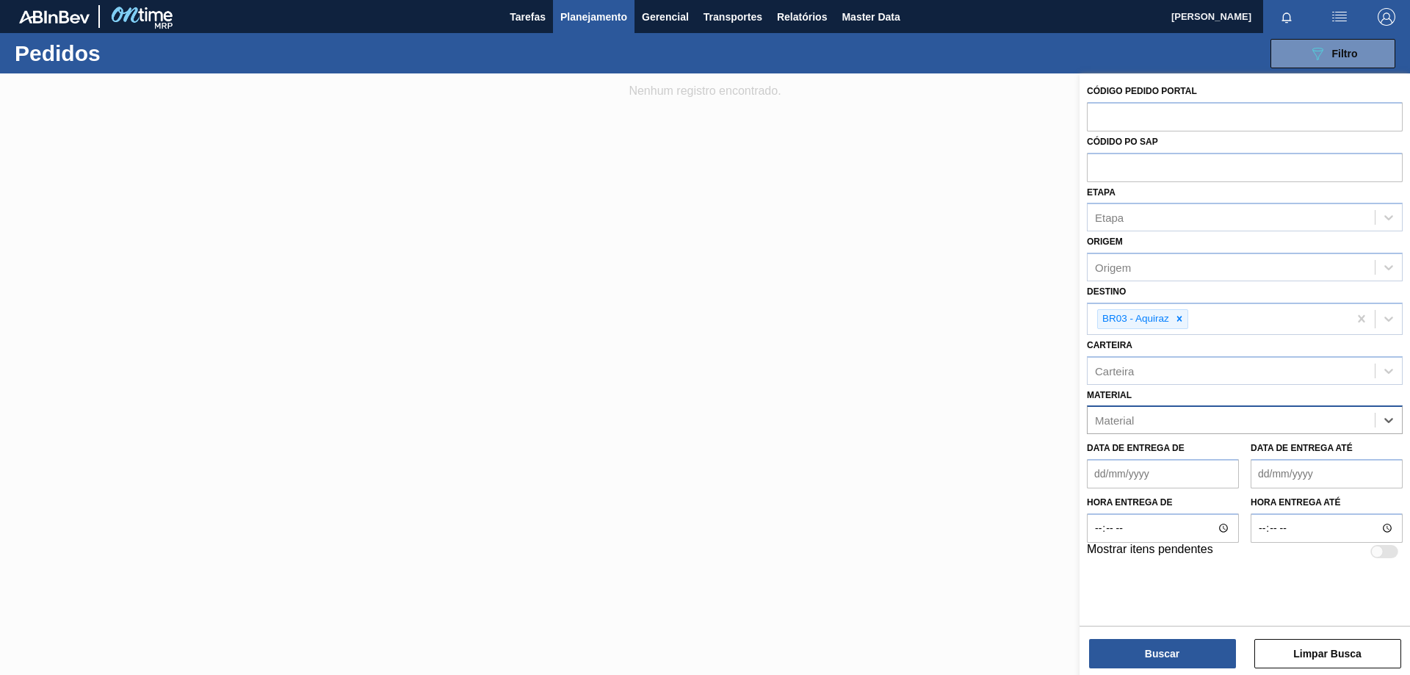
paste input "20004787"
type input "20004787"
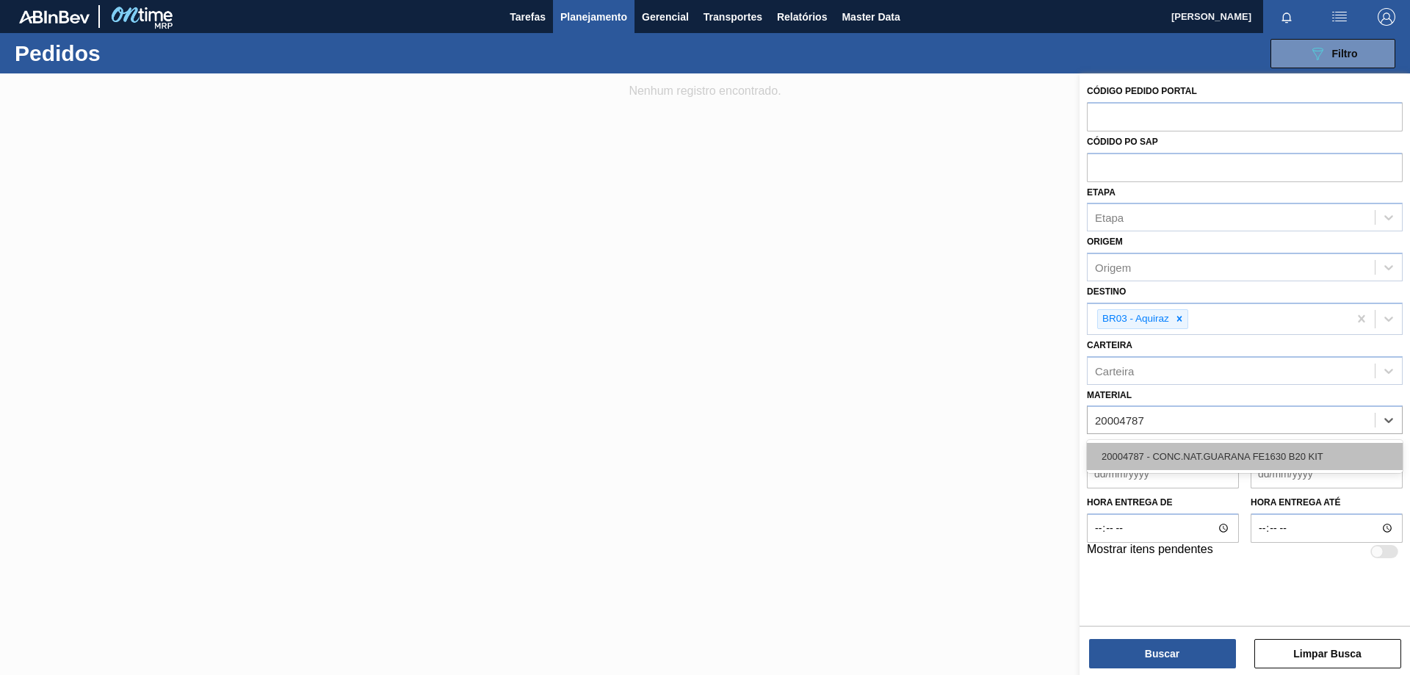
click at [1327, 454] on div "20004787 - CONC.NAT.GUARANA FE1630 B20 KIT" at bounding box center [1245, 456] width 316 height 27
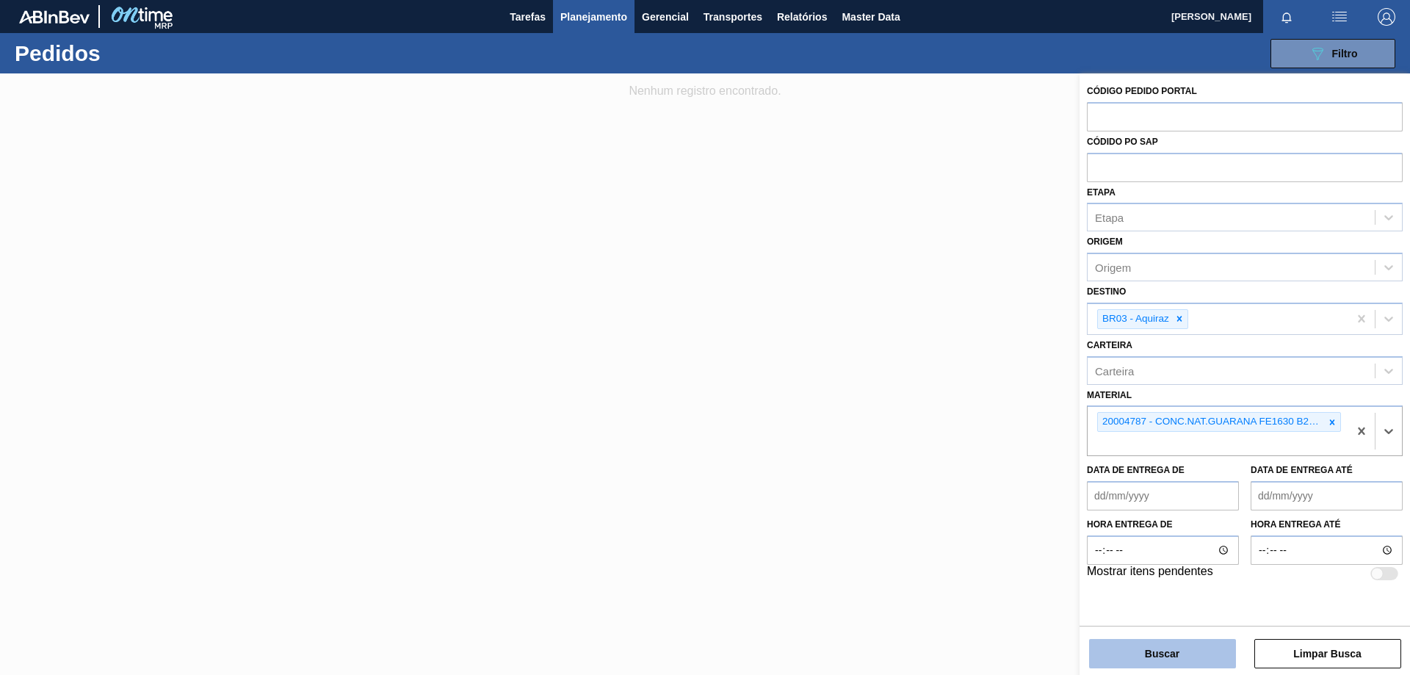
click at [1181, 658] on button "Buscar" at bounding box center [1162, 653] width 147 height 29
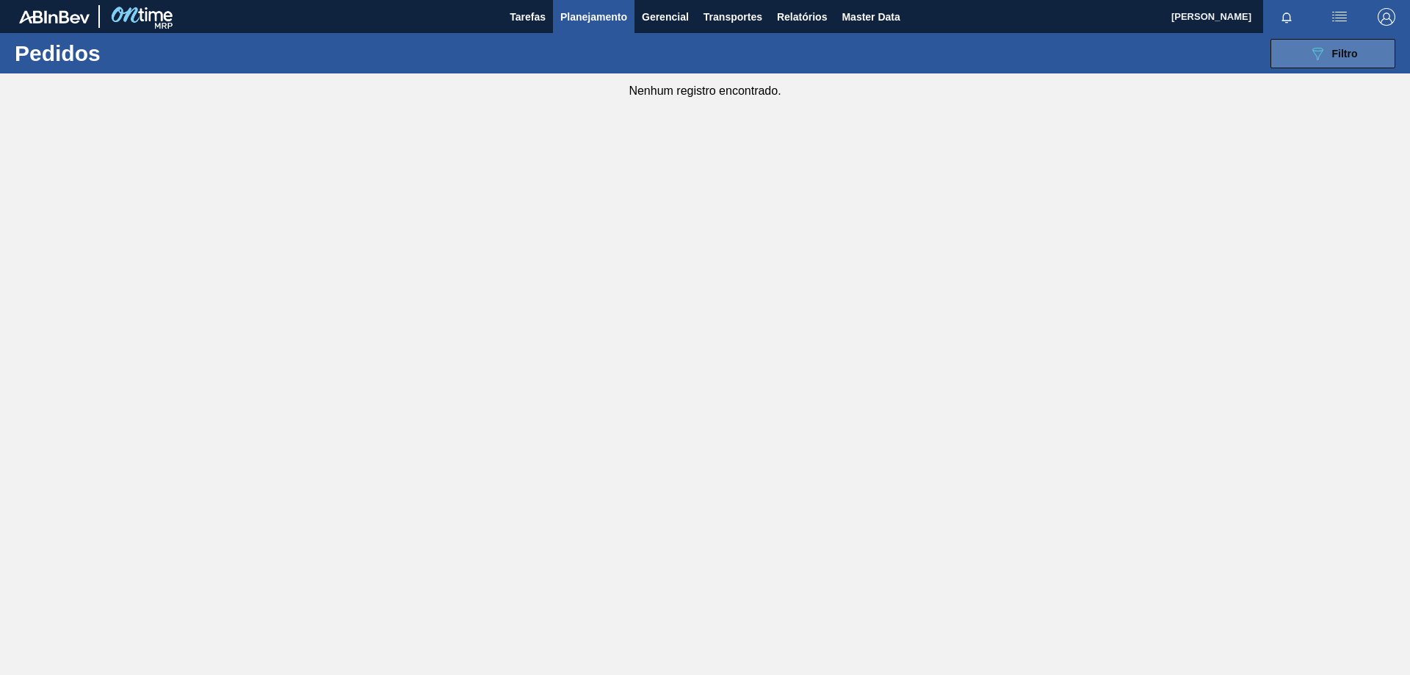
click at [1342, 55] on span "Filtro" at bounding box center [1345, 54] width 26 height 12
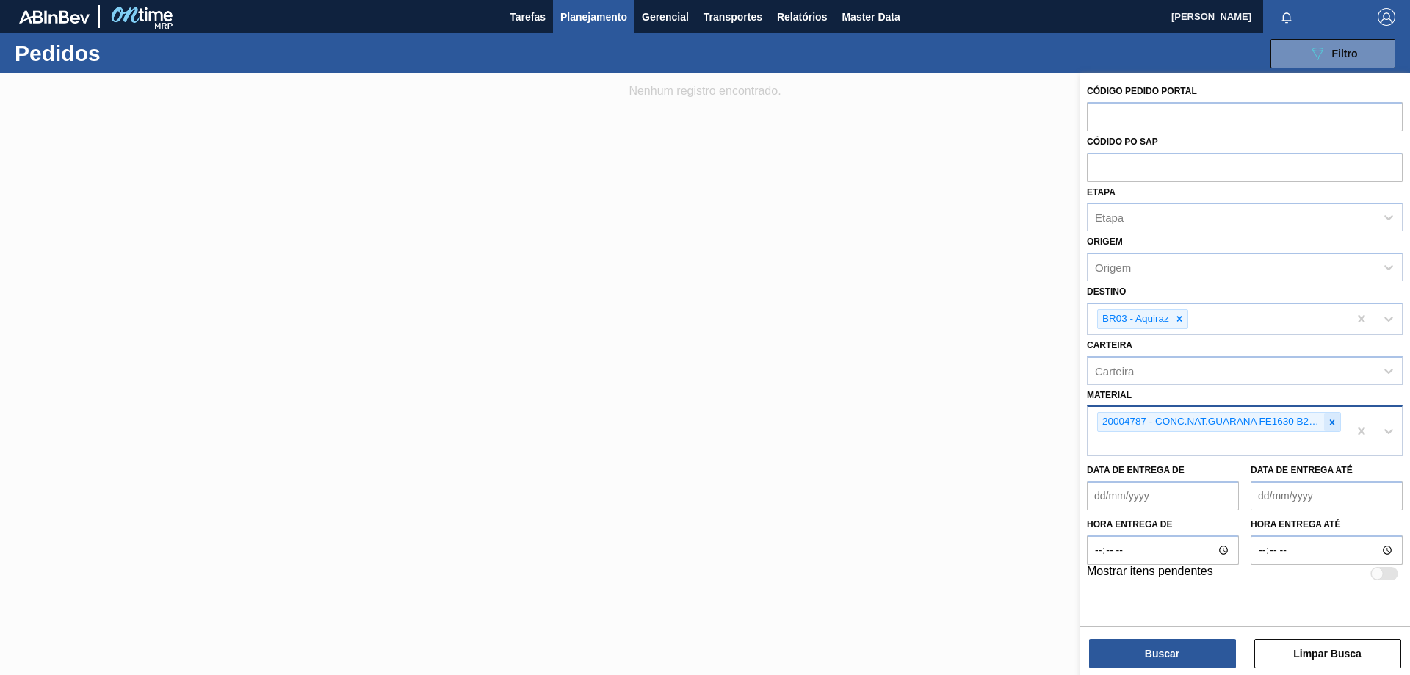
click at [1338, 421] on div at bounding box center [1332, 422] width 16 height 18
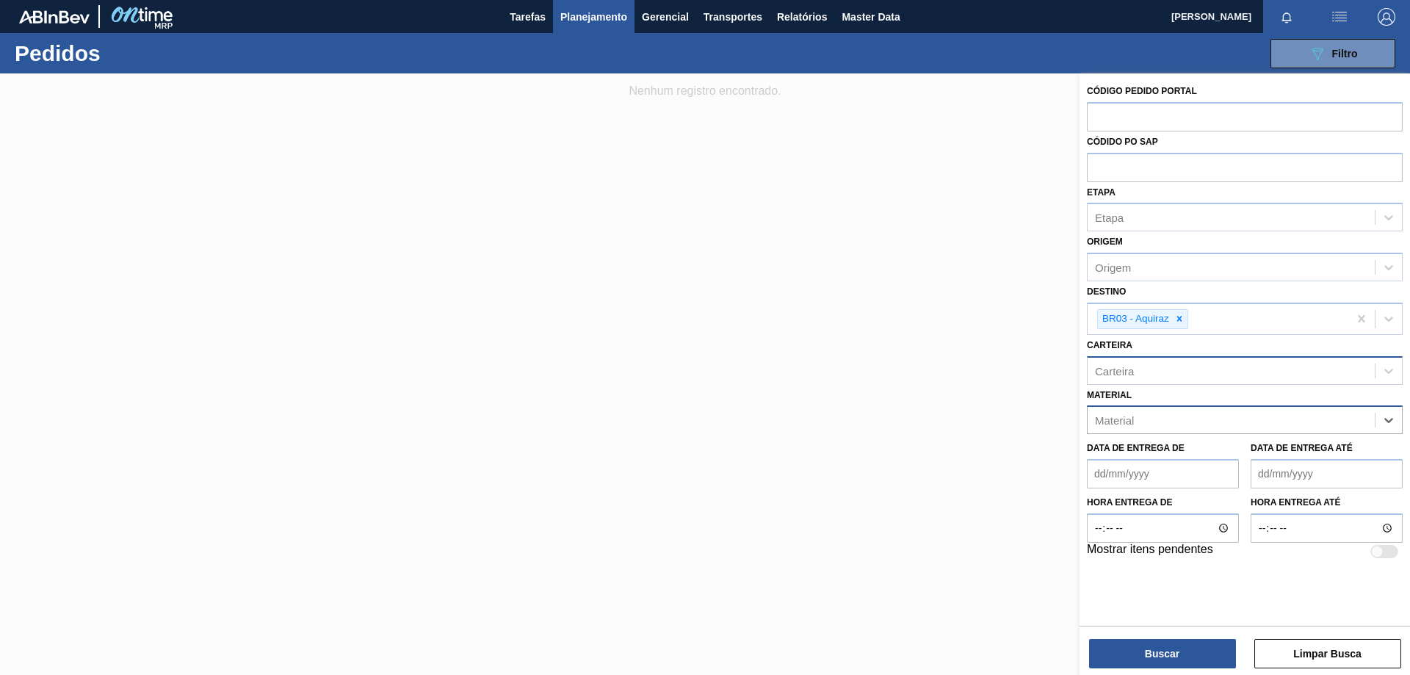
paste input "30002729"
type input "30002729"
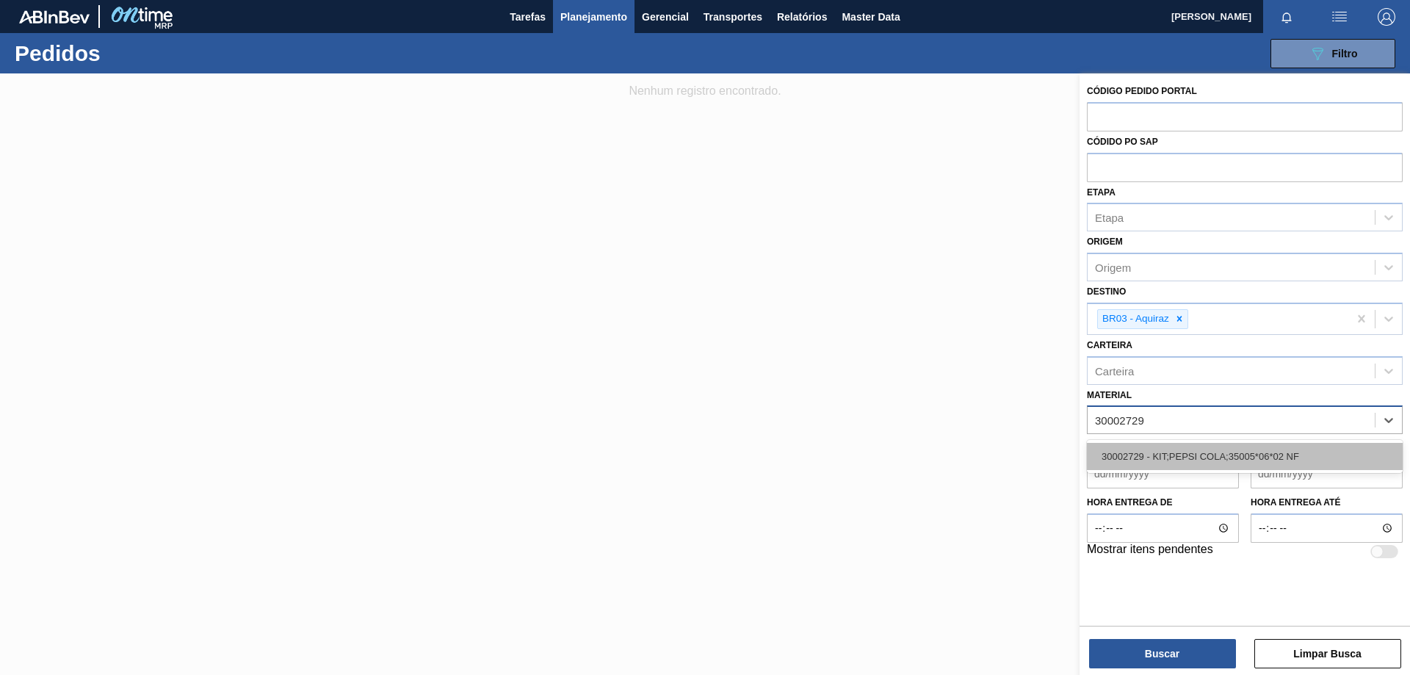
click at [1250, 456] on div "30002729 - KIT;PEPSI COLA;35005*06*02 NF" at bounding box center [1245, 456] width 316 height 27
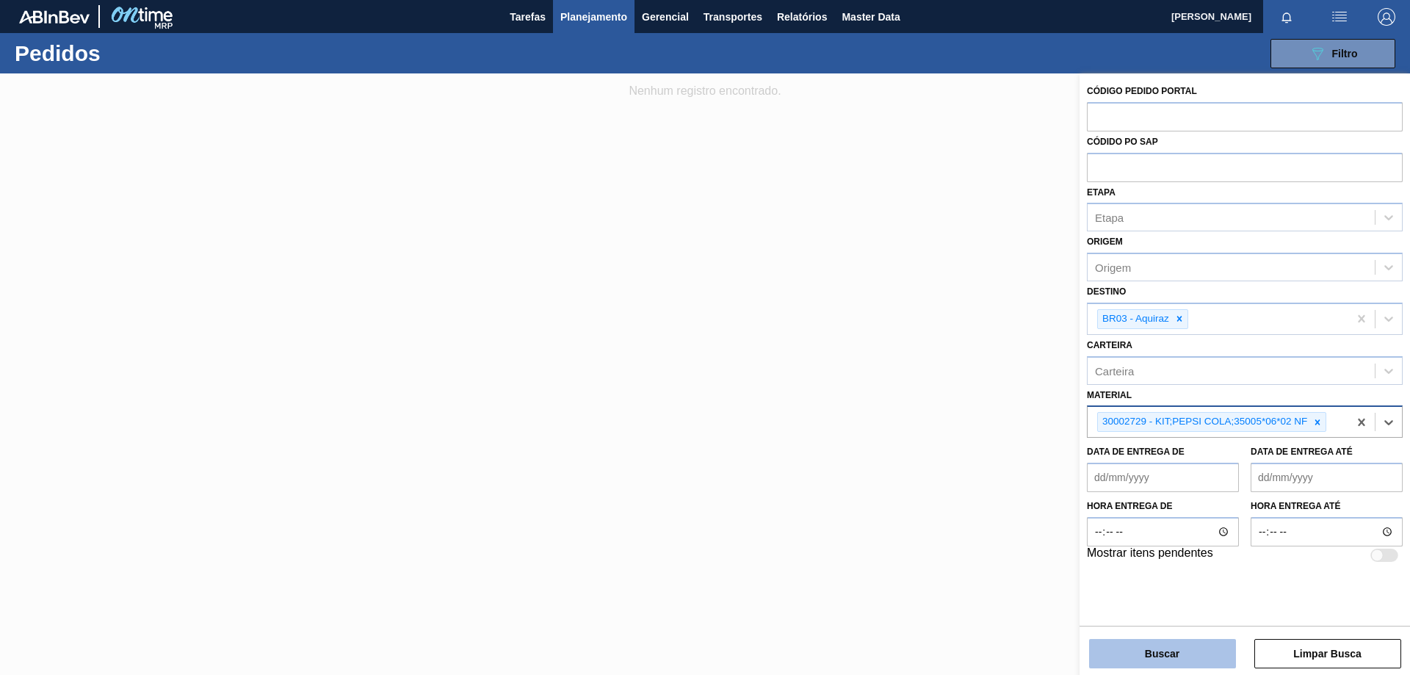
click at [1150, 650] on button "Buscar" at bounding box center [1162, 653] width 147 height 29
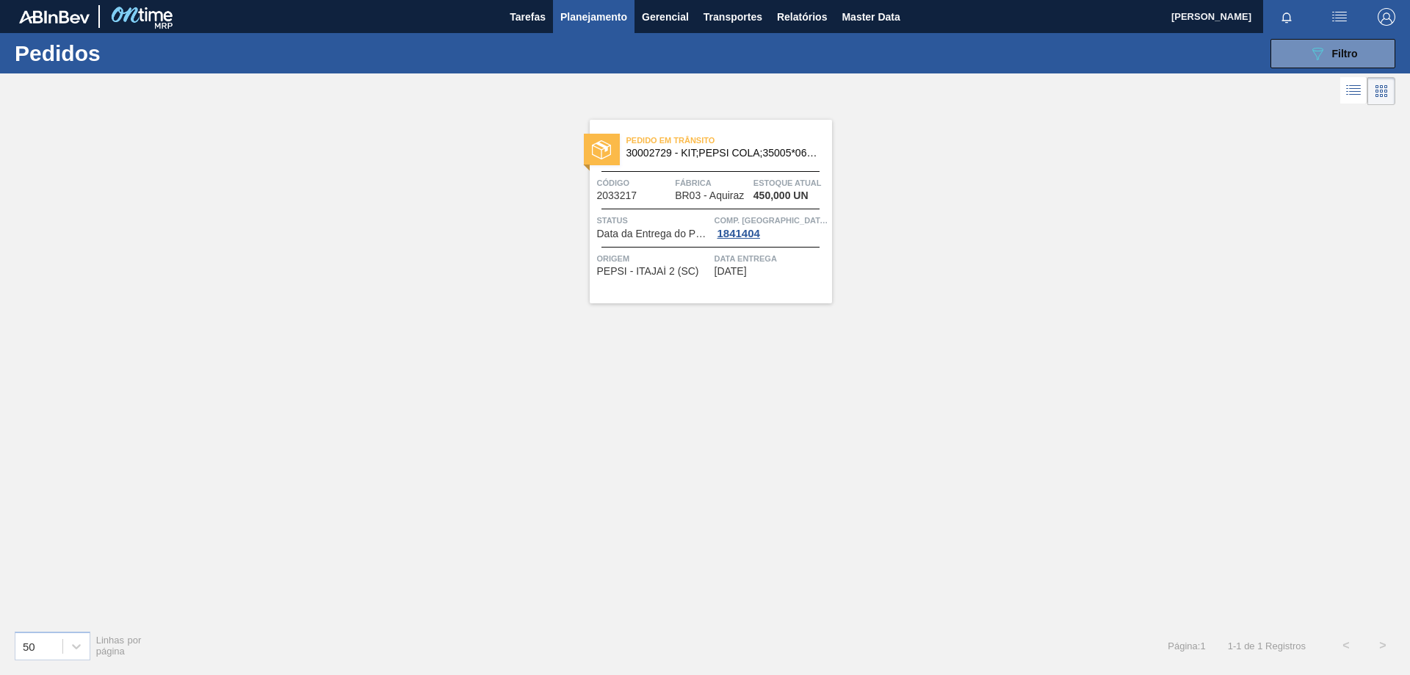
click at [788, 177] on span "Estoque atual" at bounding box center [790, 182] width 75 height 15
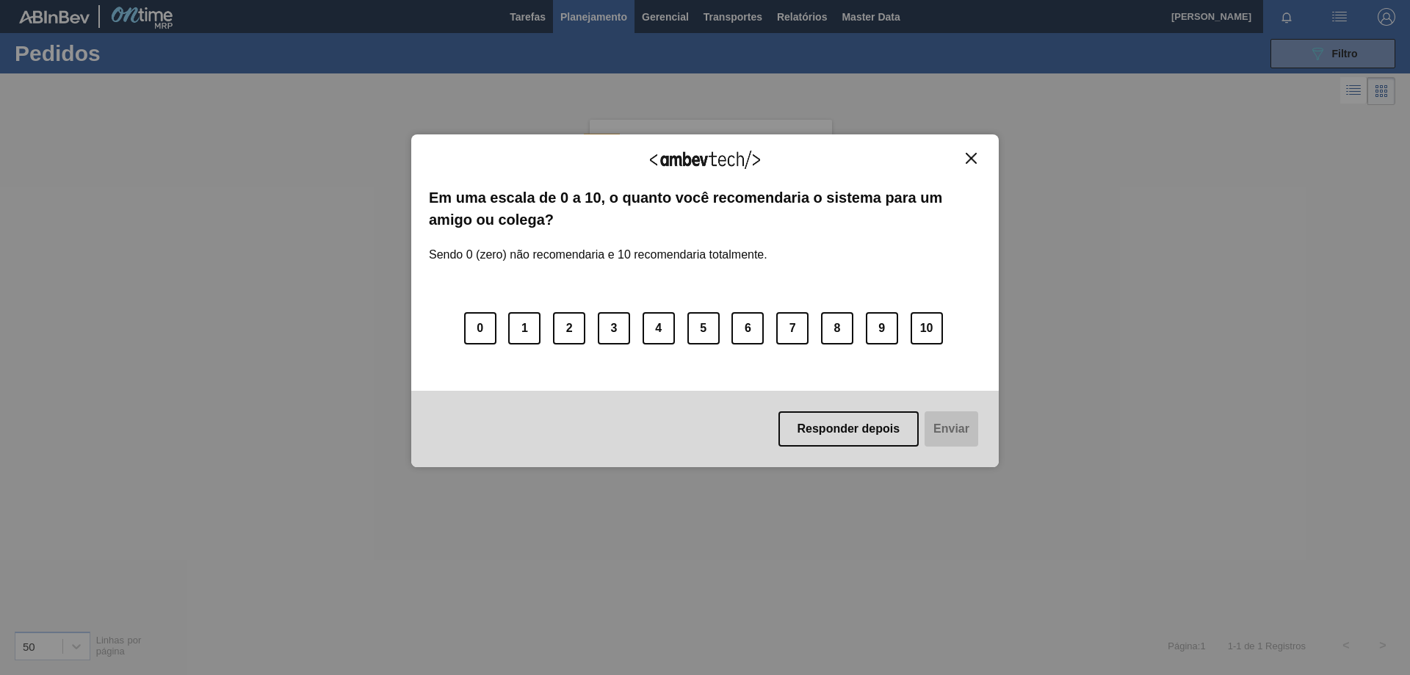
click at [979, 161] on button "Close" at bounding box center [971, 158] width 20 height 12
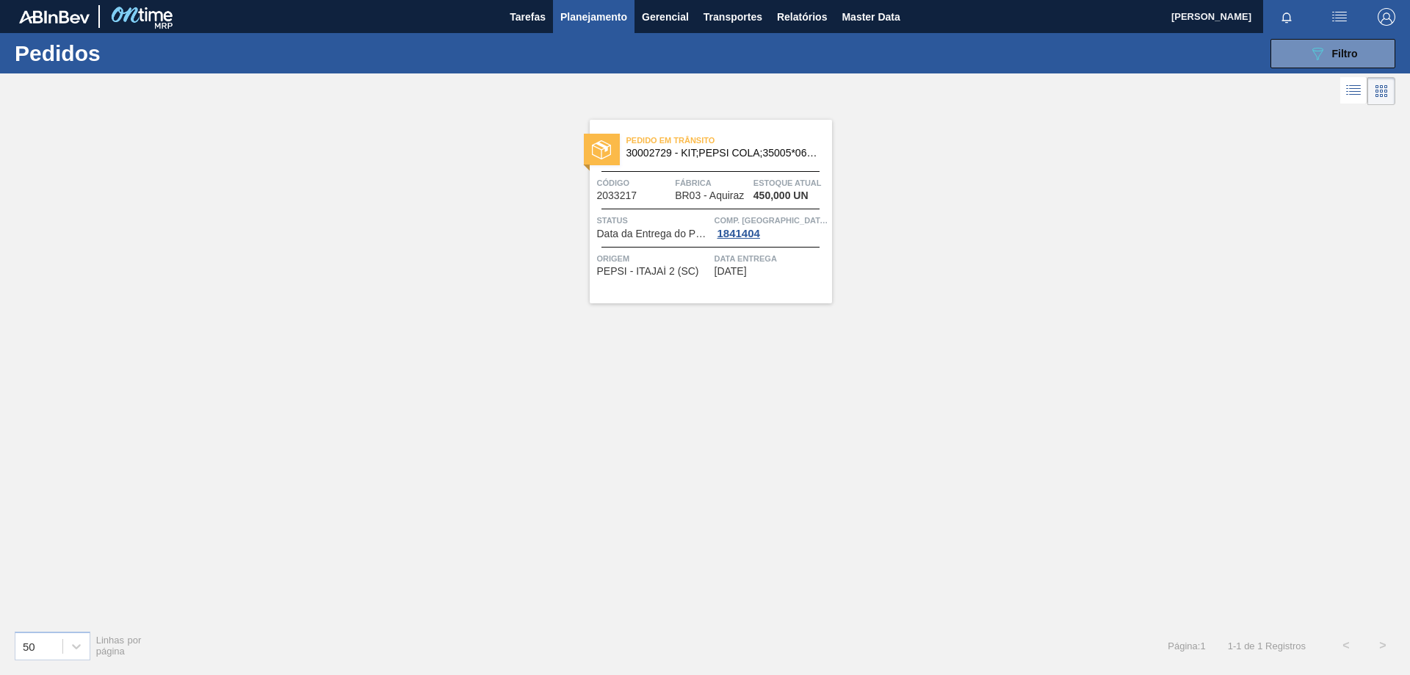
click at [730, 156] on span "30002729 - KIT;PEPSI COLA;35005*06*02 NF" at bounding box center [723, 153] width 194 height 11
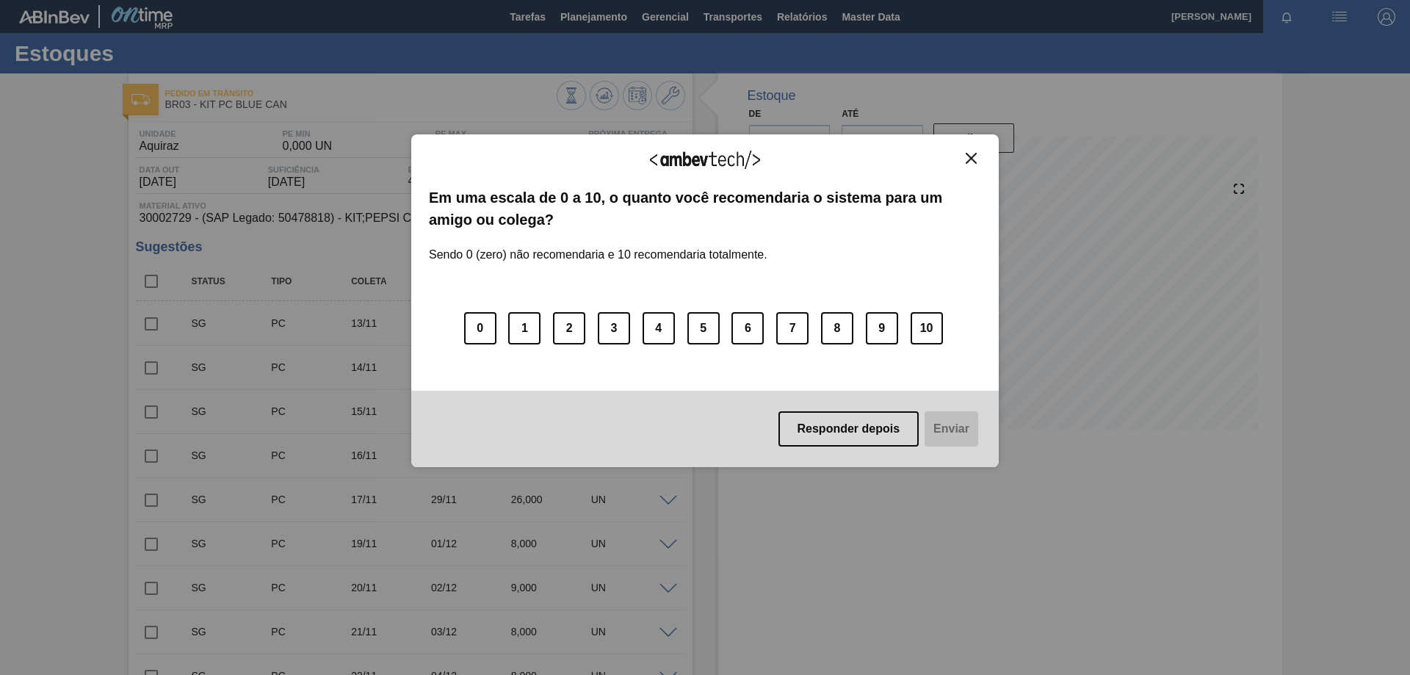
click at [978, 156] on button "Close" at bounding box center [971, 158] width 20 height 12
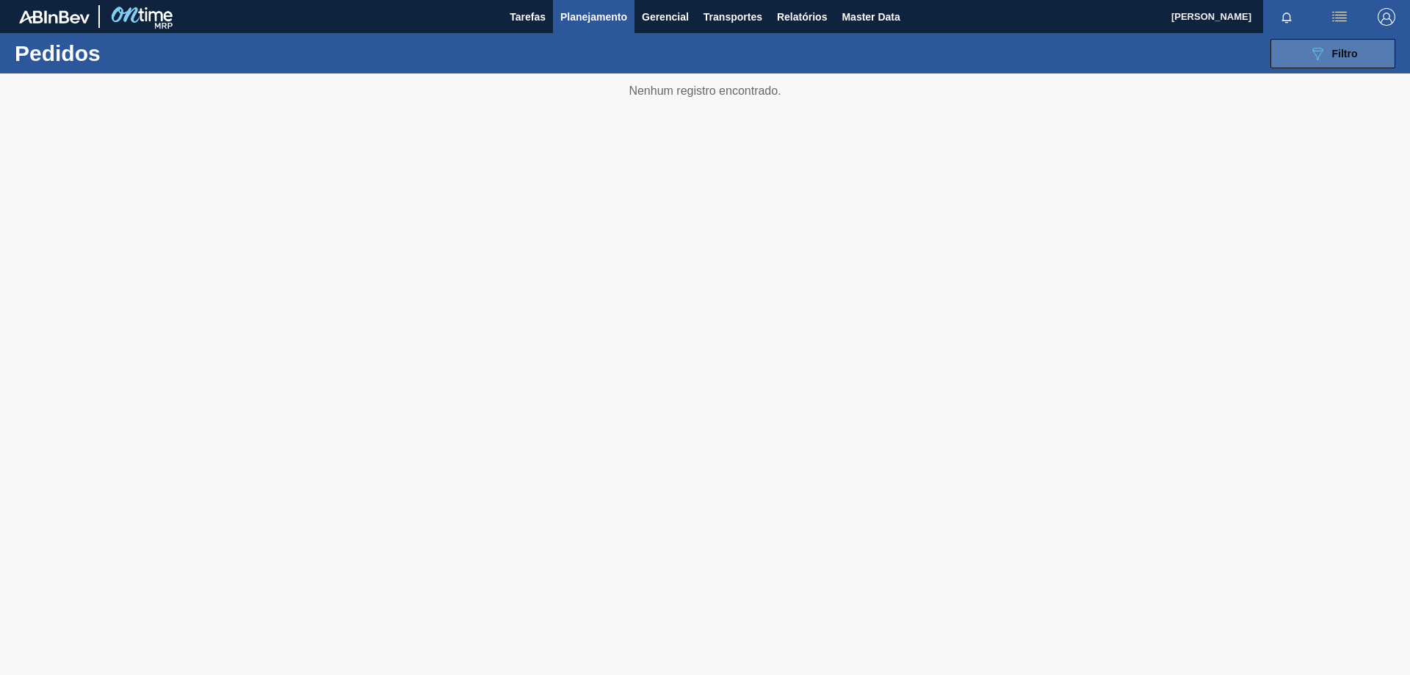
click at [1303, 56] on button "089F7B8B-B2A5-4AFE-B5C0-19BA573D28AC Filtro" at bounding box center [1332, 53] width 125 height 29
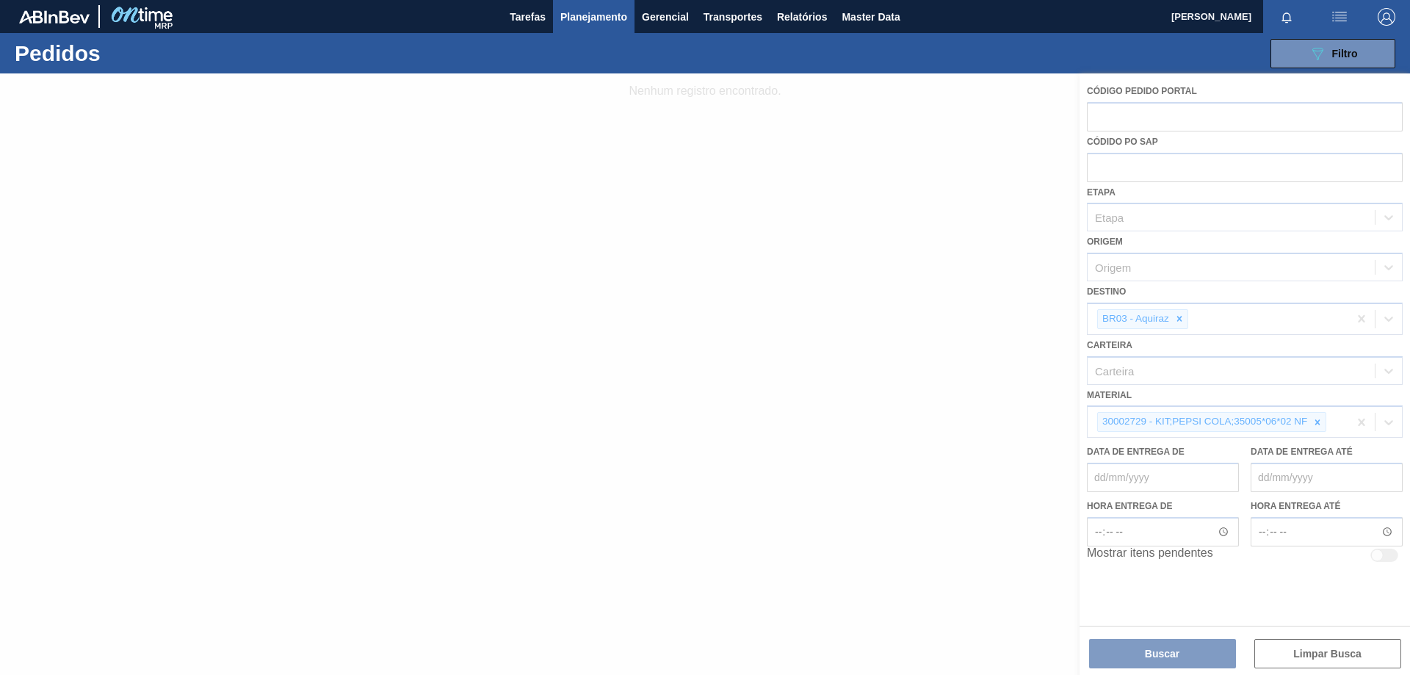
click at [1359, 427] on div at bounding box center [705, 373] width 1410 height 601
click at [1363, 419] on div at bounding box center [705, 373] width 1410 height 601
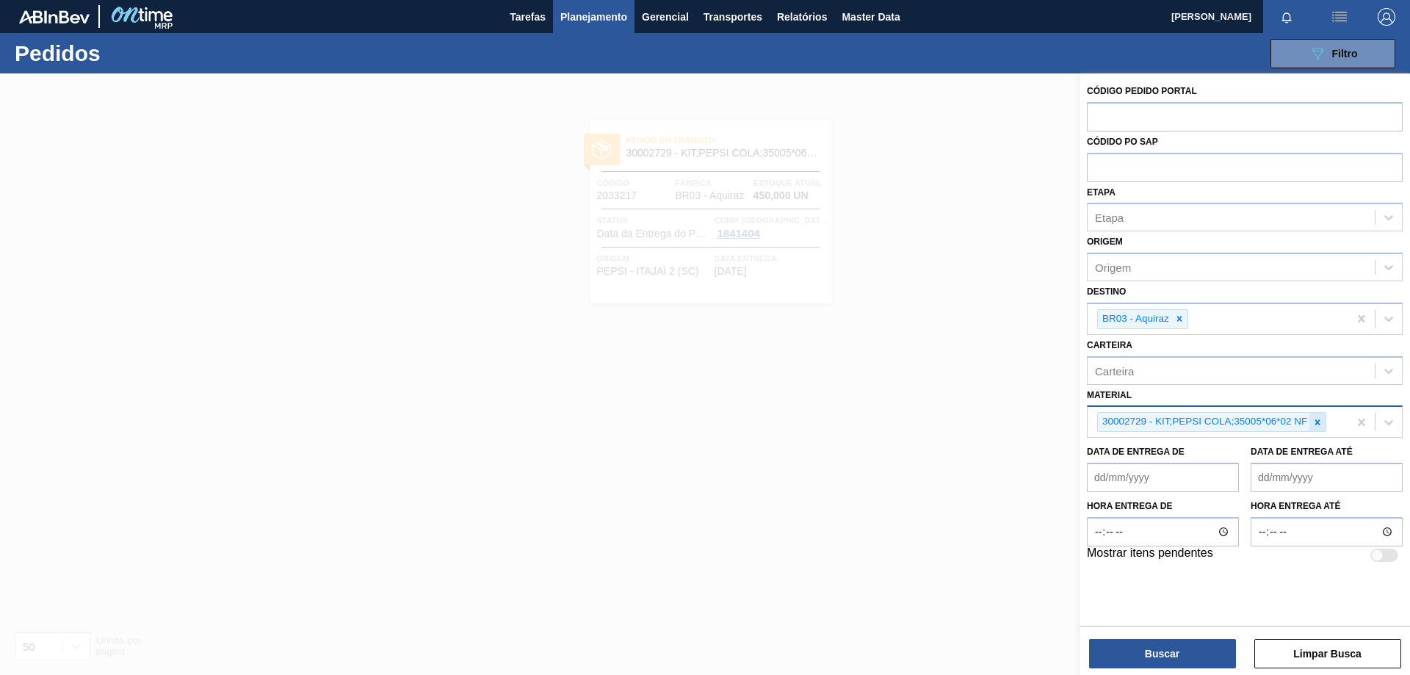
click at [1321, 425] on icon at bounding box center [1317, 422] width 10 height 10
paste input "30010006"
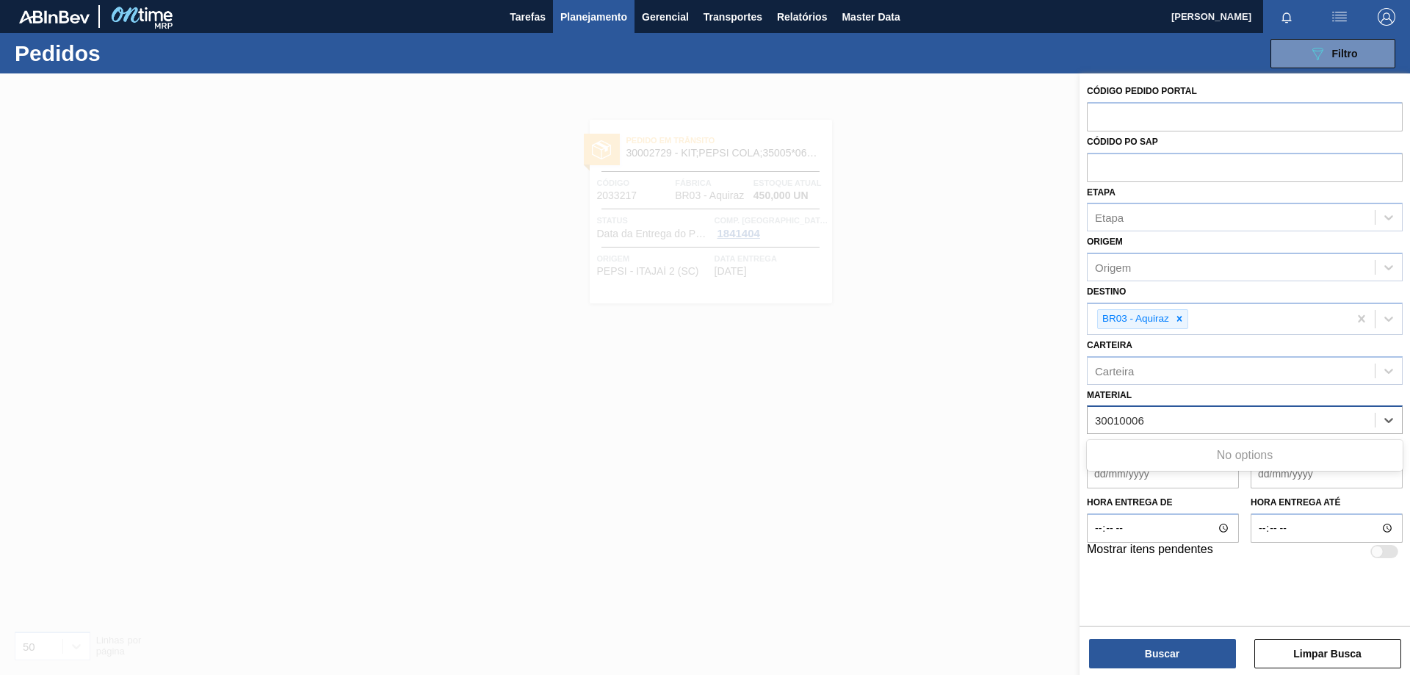
type input "30010006"
drag, startPoint x: 1154, startPoint y: 418, endPoint x: 1081, endPoint y: 428, distance: 73.3
click at [1081, 428] on div "Código Pedido Portal Códido PO SAP Etapa Etapa Origem Origem Destino BR03 - Aqu…" at bounding box center [1244, 320] width 330 height 494
